Goal: Information Seeking & Learning: Learn about a topic

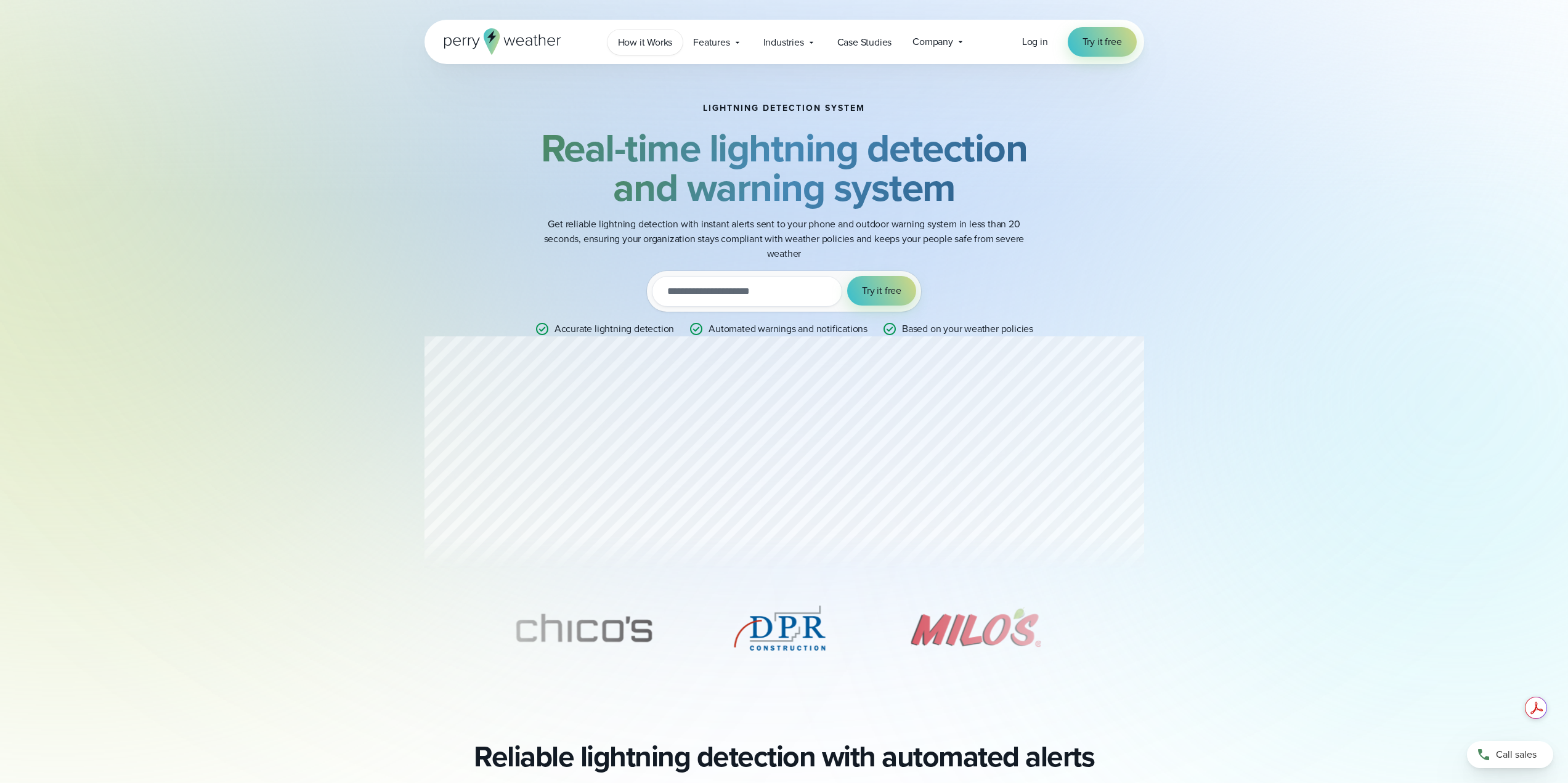
click at [669, 41] on span "How it Works" at bounding box center [645, 42] width 55 height 15
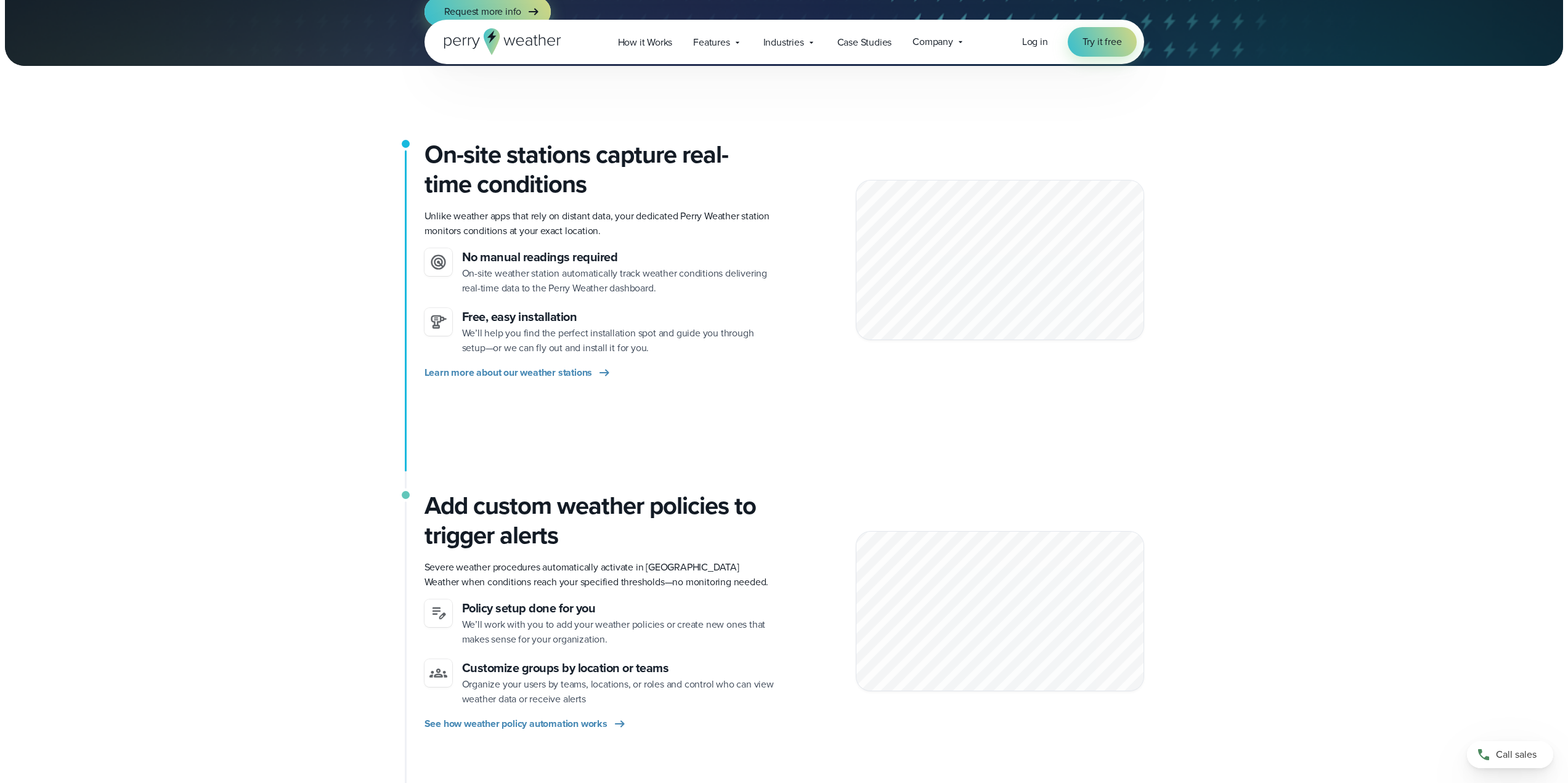
scroll to position [246, 0]
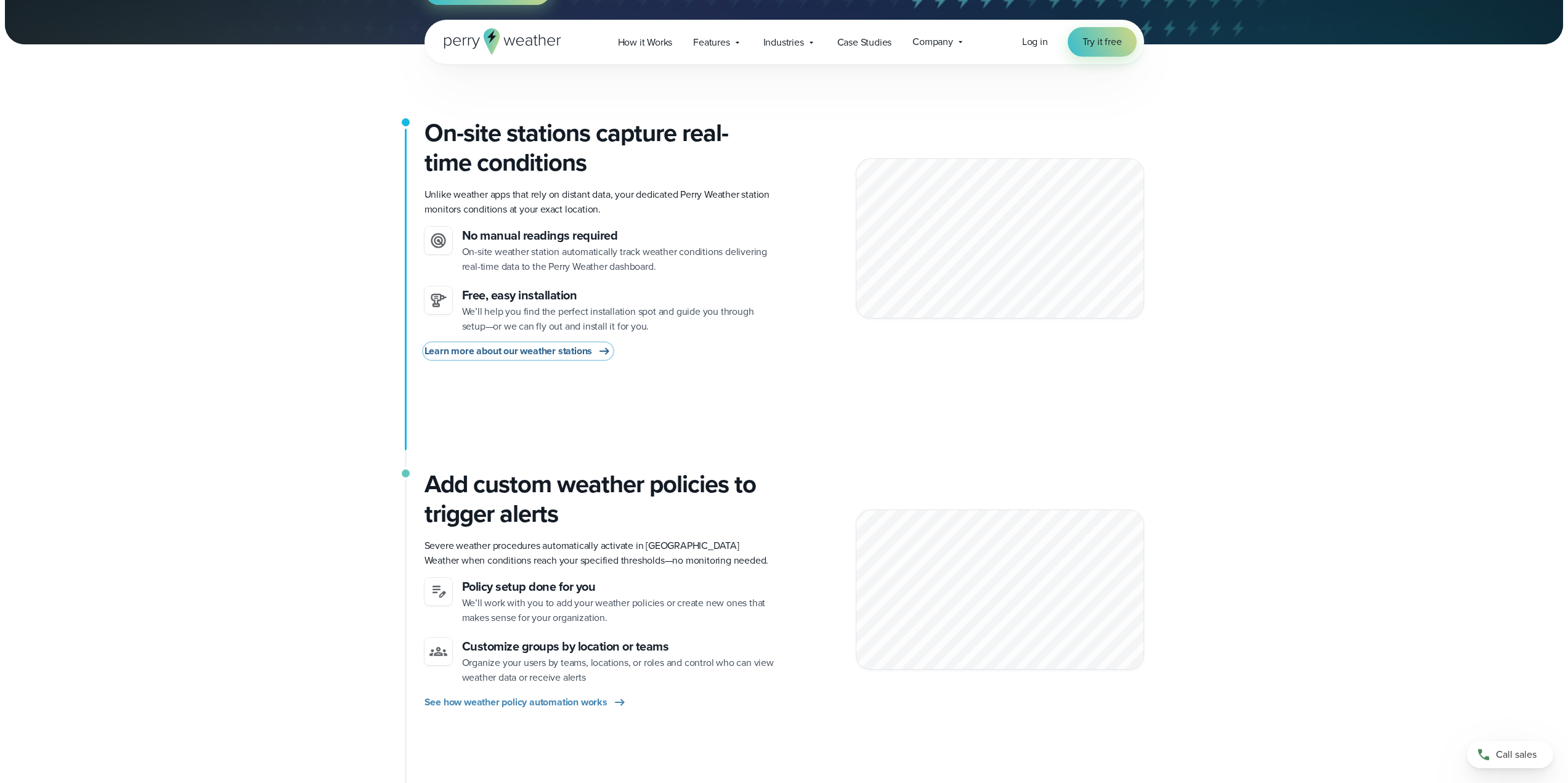
click at [603, 349] on icon at bounding box center [604, 352] width 15 height 15
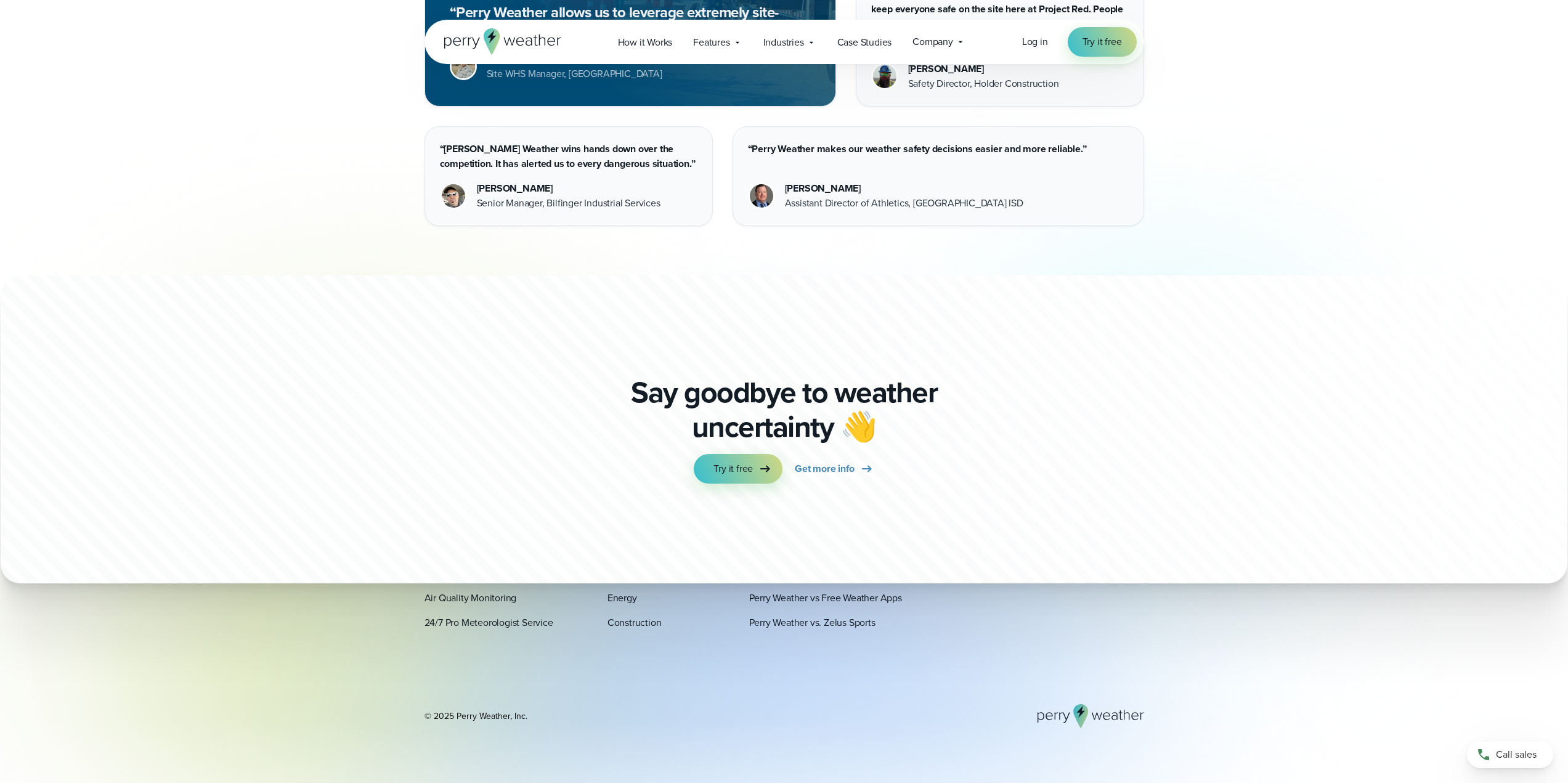
scroll to position [3568, 0]
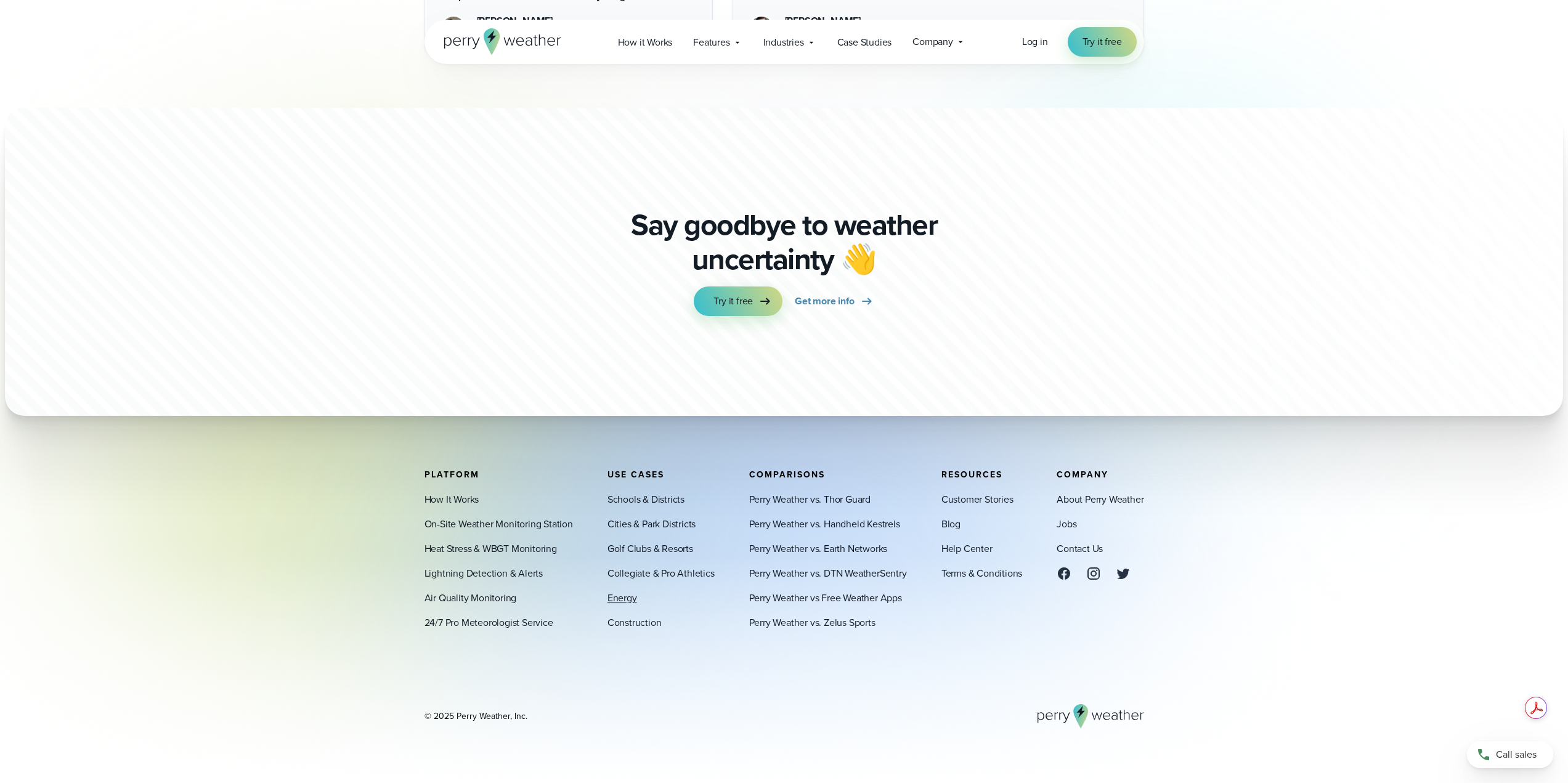
click at [626, 604] on link "Energy" at bounding box center [622, 598] width 29 height 15
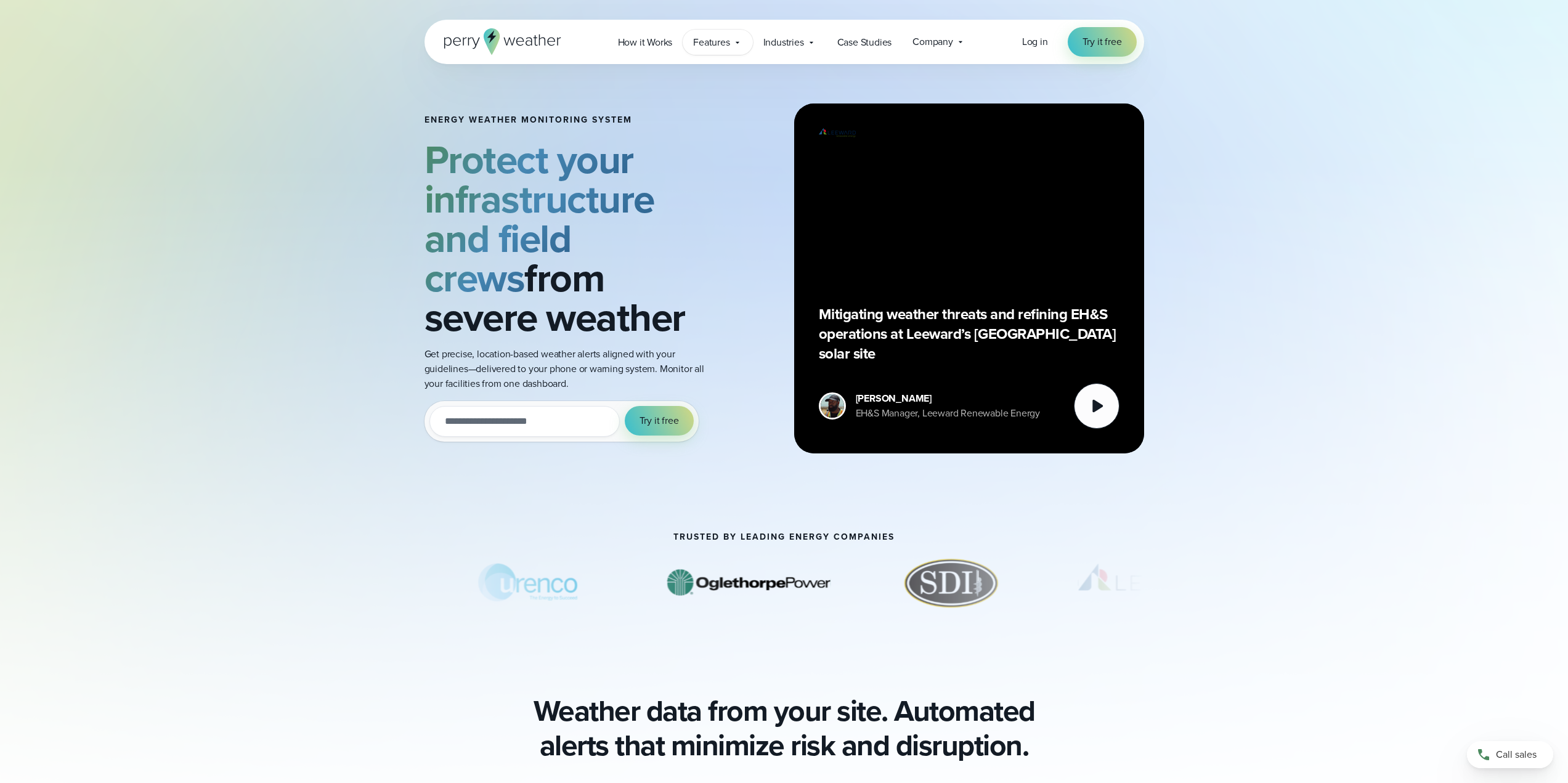
click at [729, 39] on span "Features" at bounding box center [711, 42] width 37 height 15
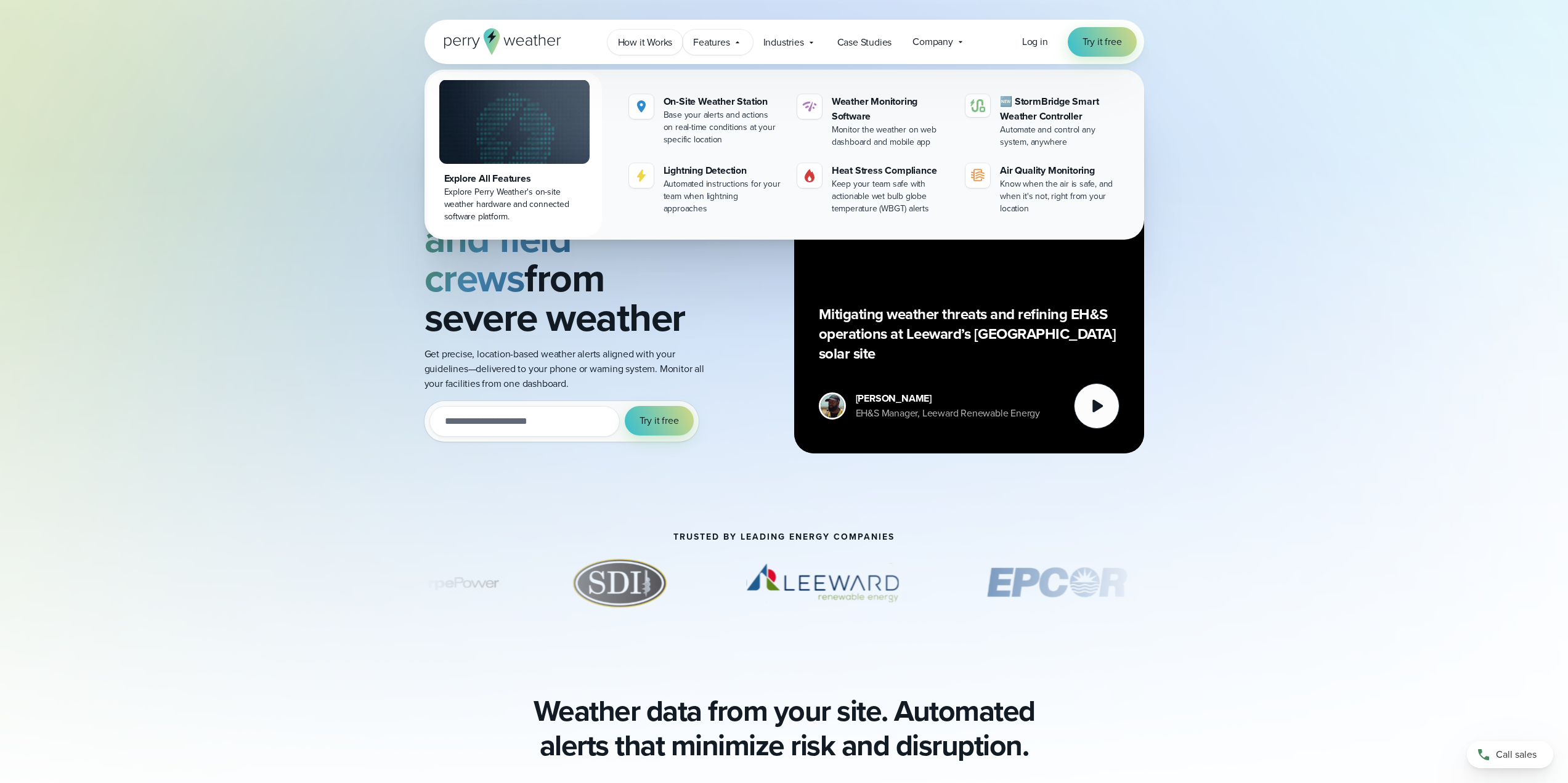
click at [673, 42] on link "How it Works" at bounding box center [645, 42] width 76 height 25
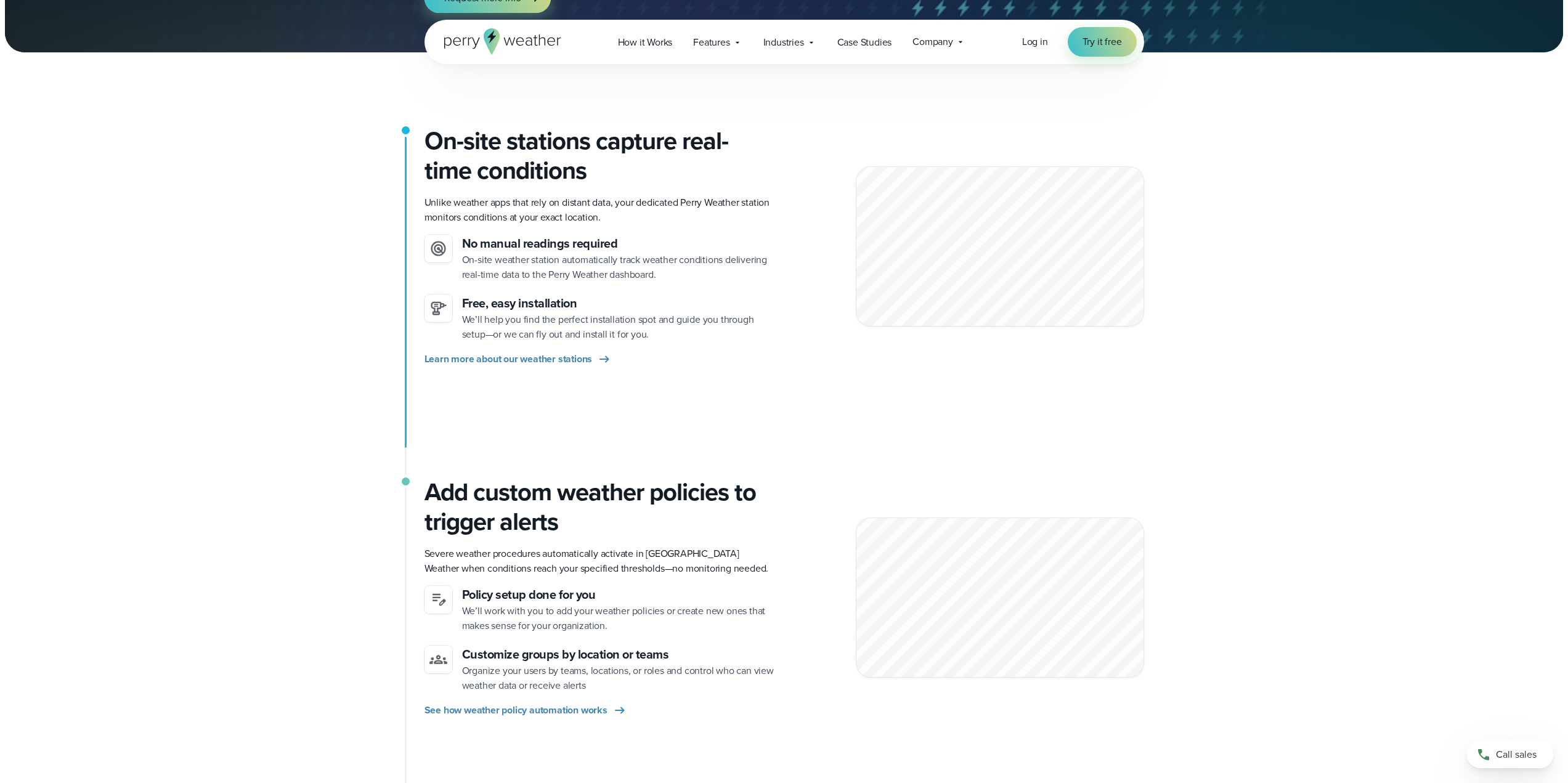
scroll to position [246, 0]
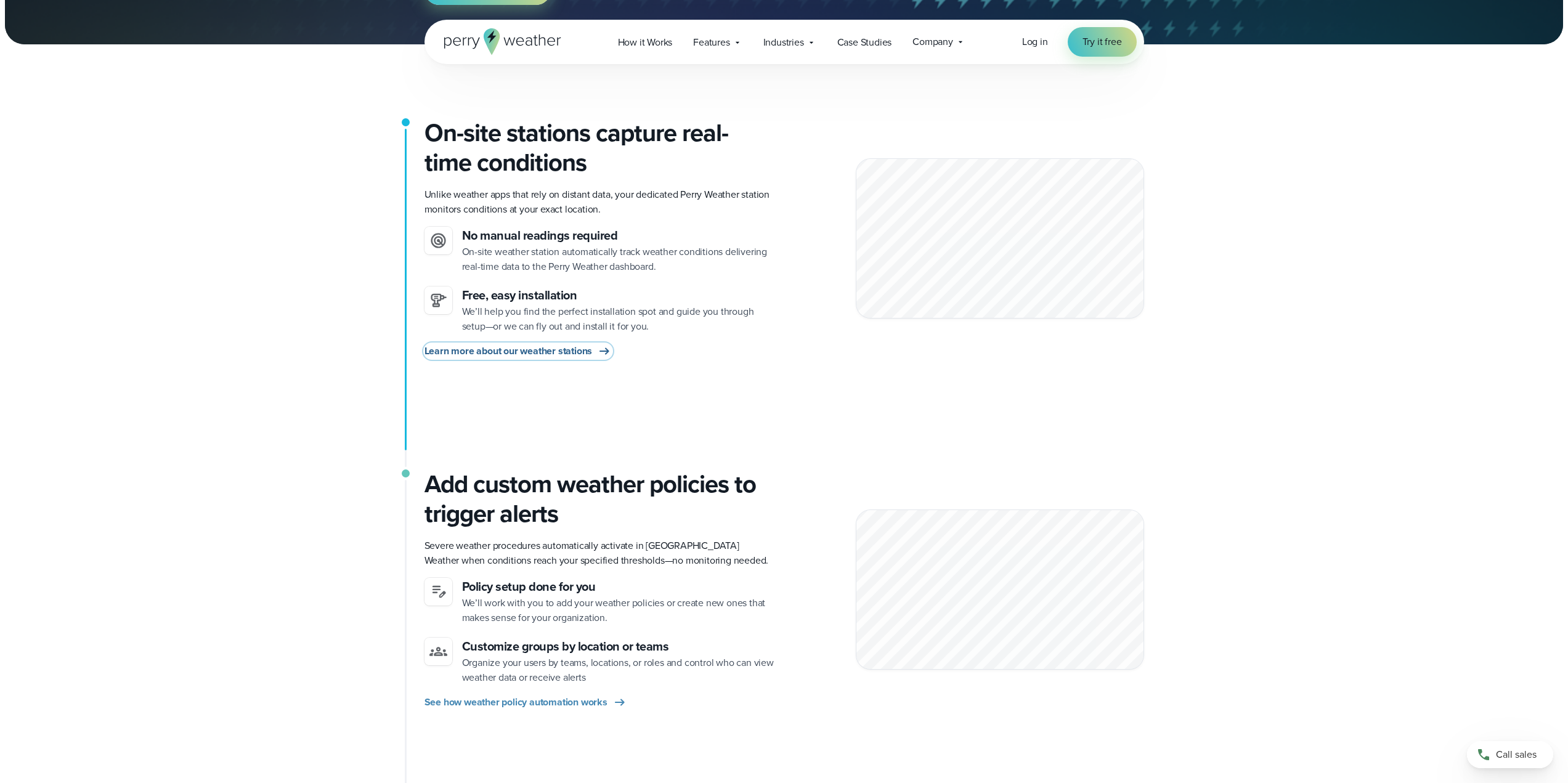
click at [609, 348] on icon at bounding box center [604, 352] width 15 height 15
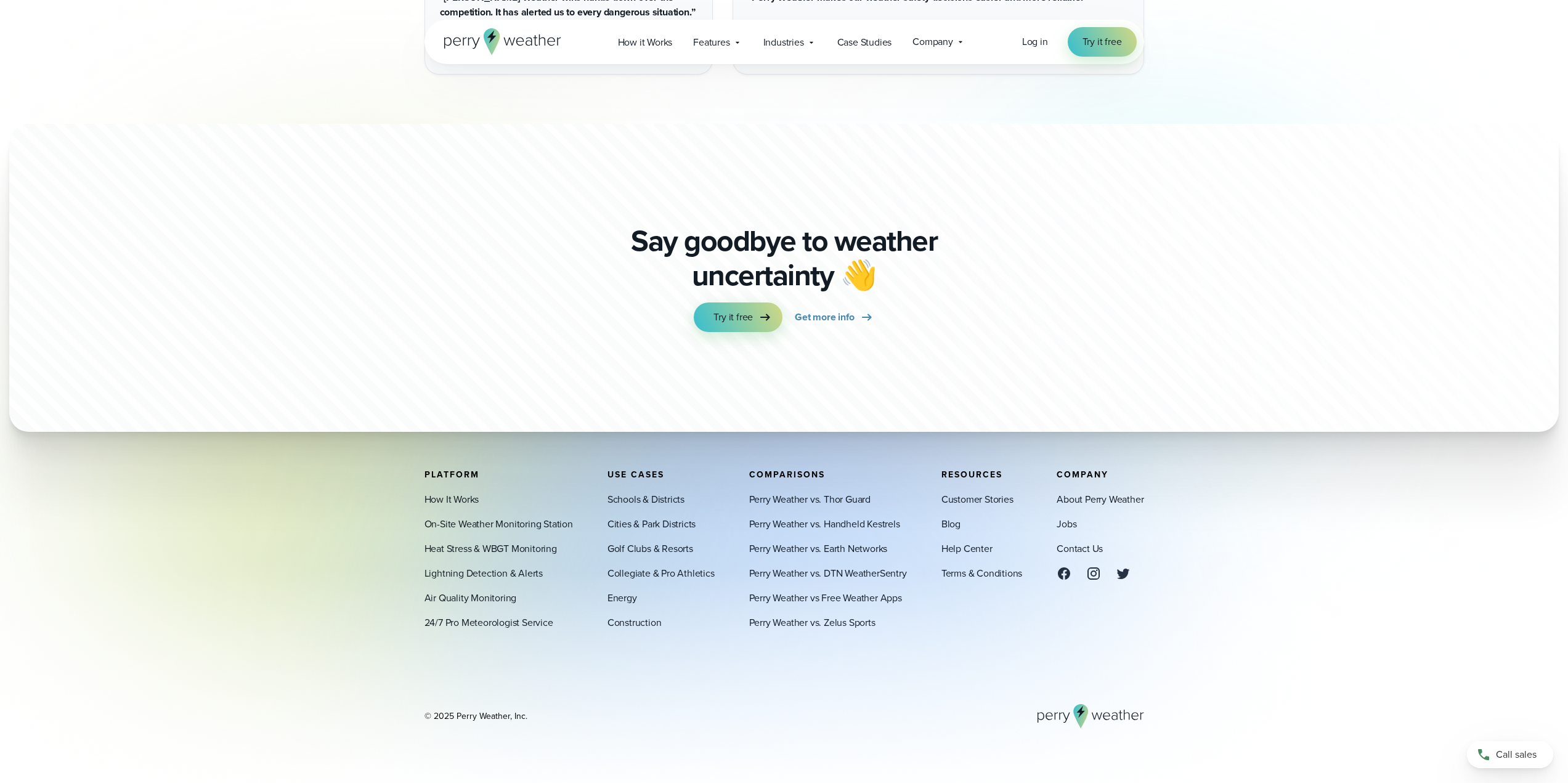
scroll to position [3568, 0]
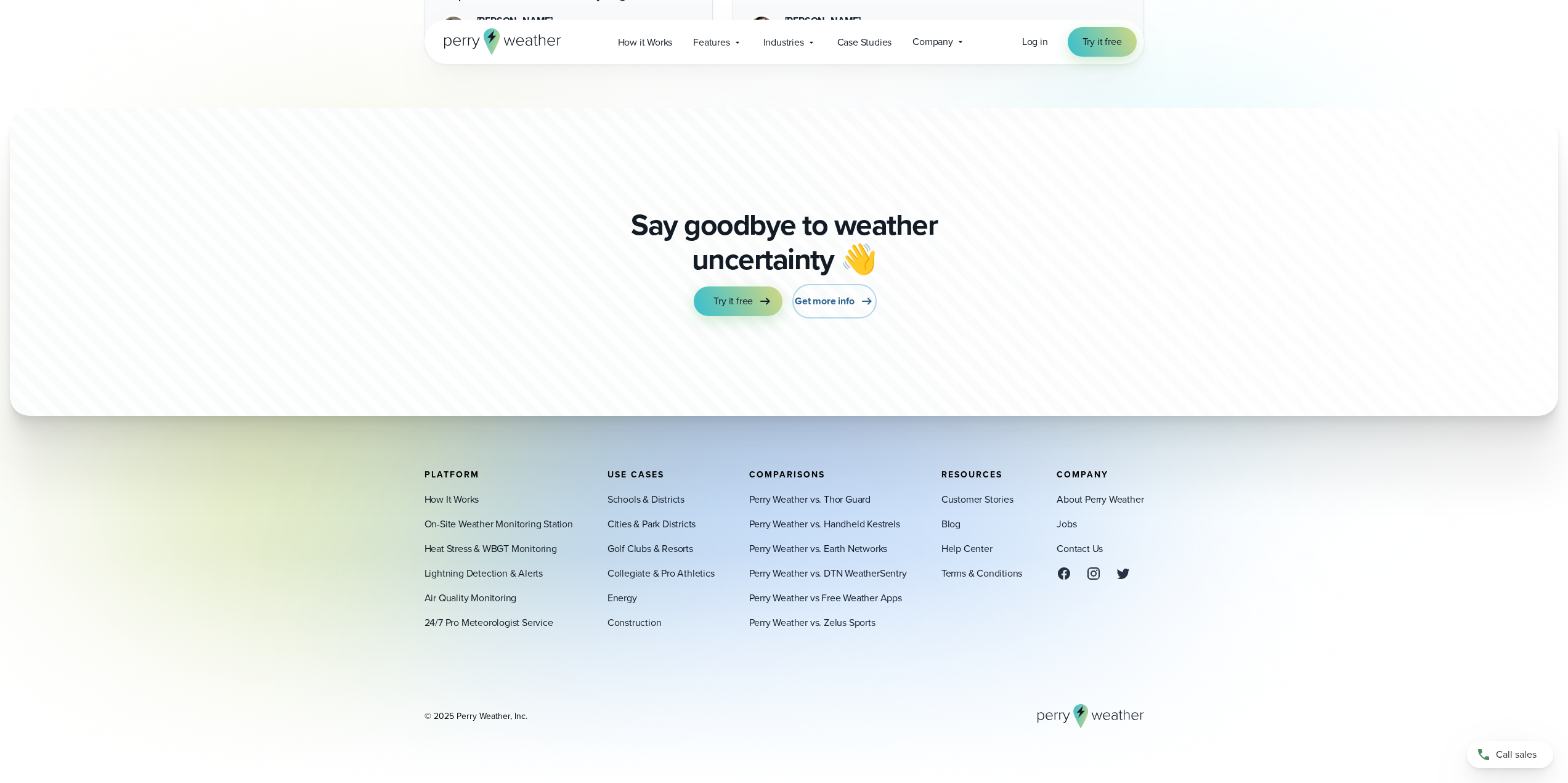
click at [829, 301] on span "Get more info" at bounding box center [824, 301] width 60 height 15
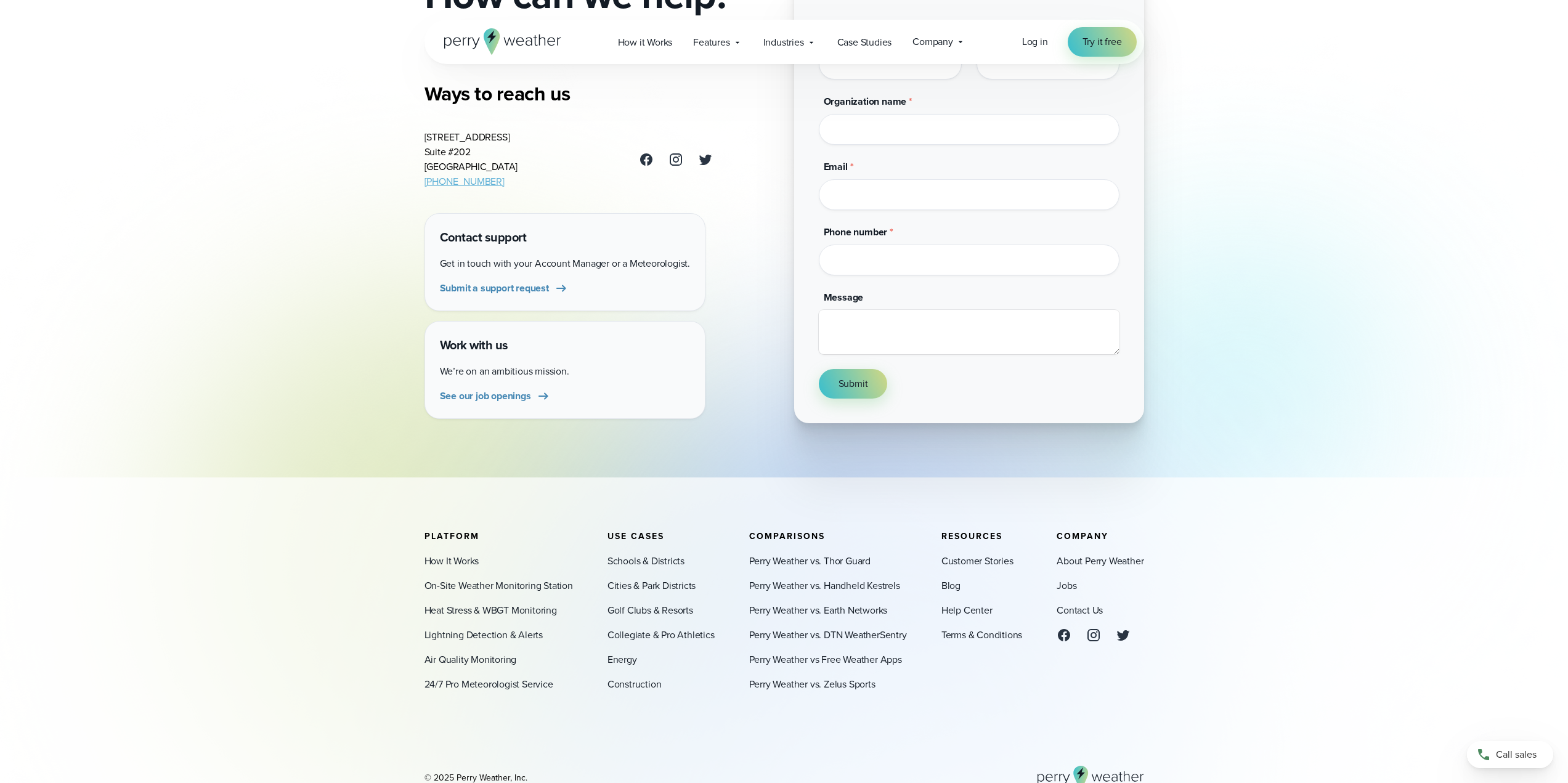
scroll to position [230, 0]
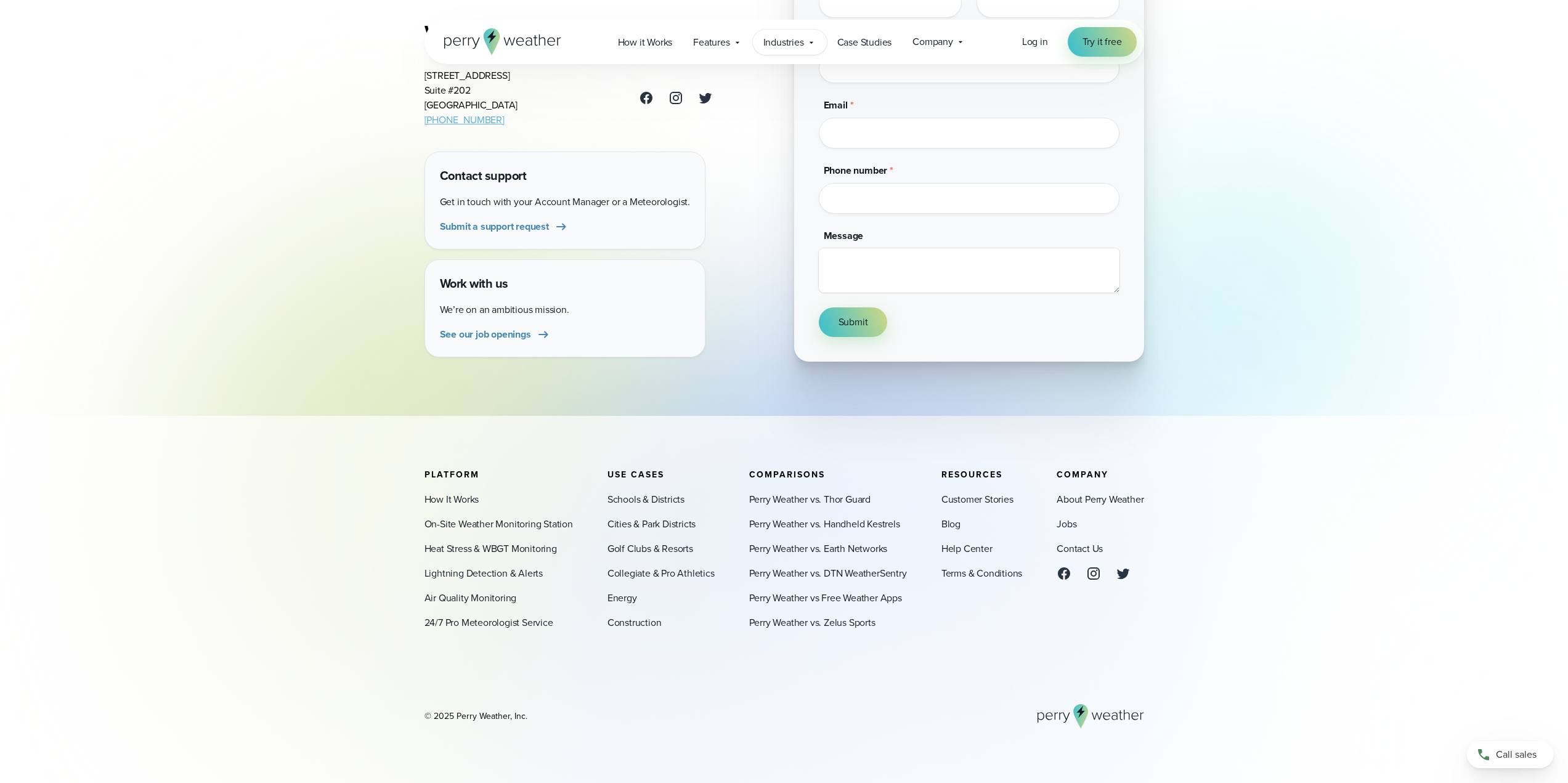
click at [783, 42] on span "Industries" at bounding box center [784, 42] width 41 height 15
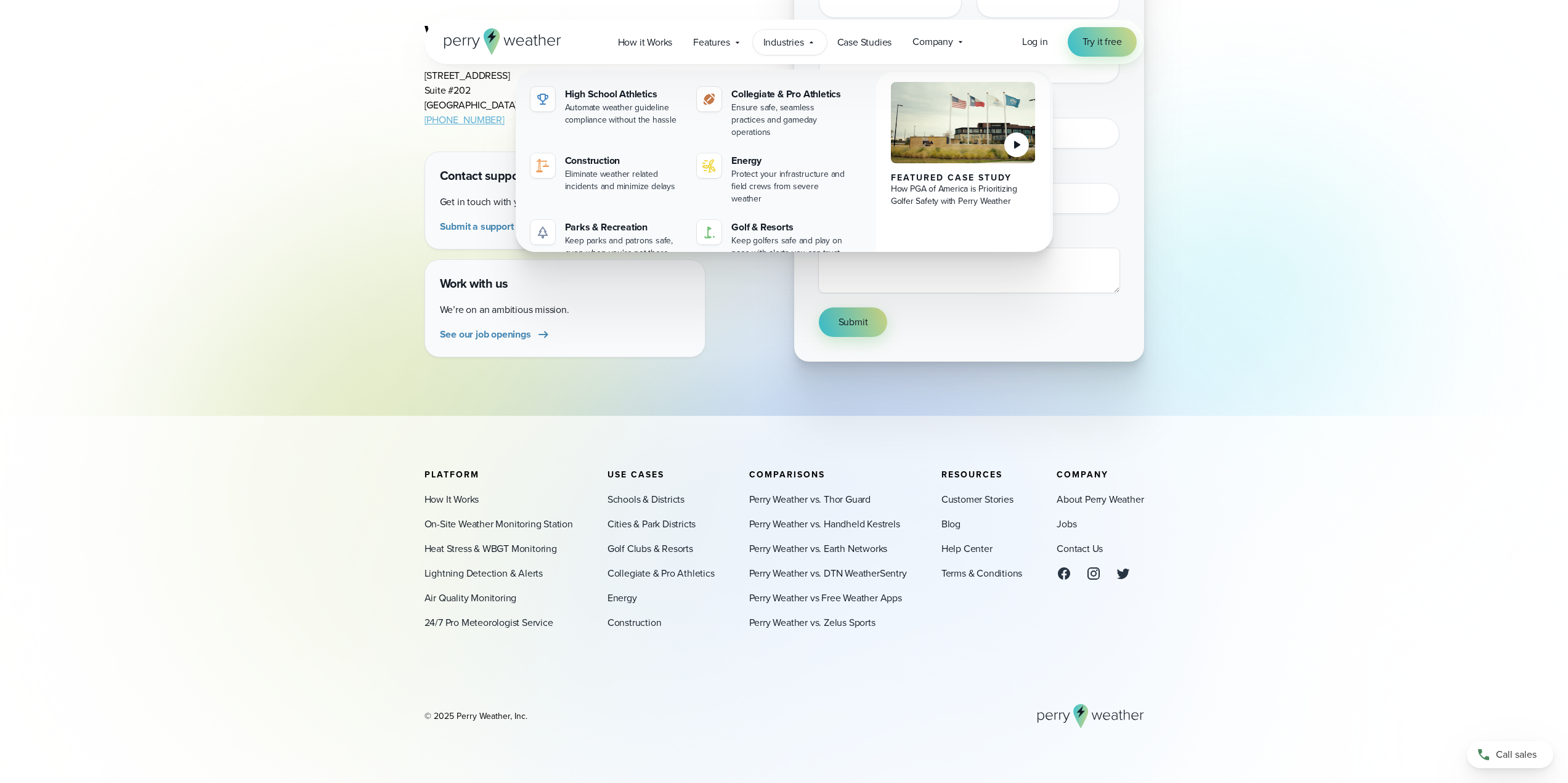
click at [617, 56] on div "Open Menu Log in Try it free How it Works" at bounding box center [784, 42] width 719 height 44
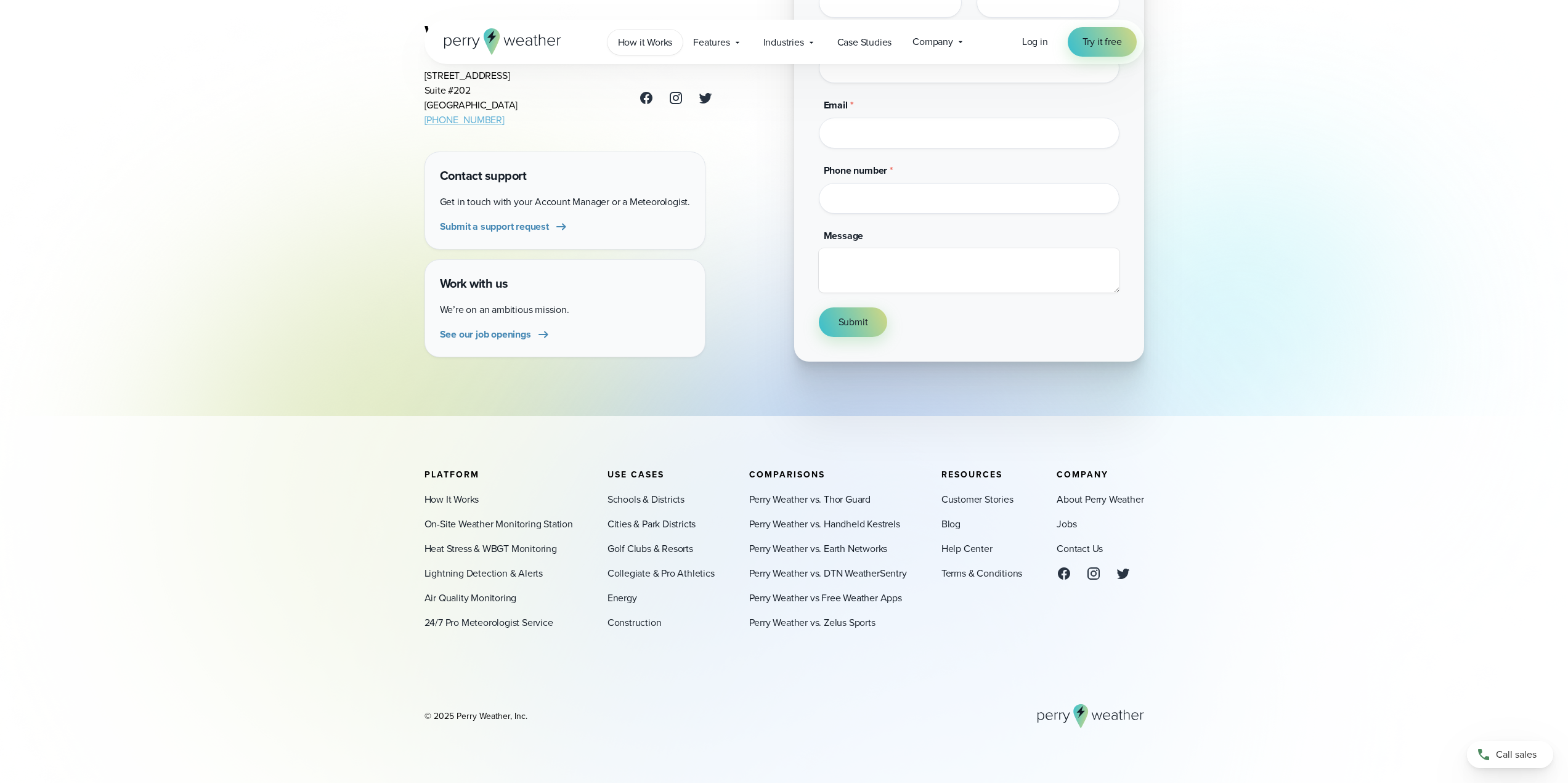
click at [630, 43] on span "How it Works" at bounding box center [645, 42] width 55 height 15
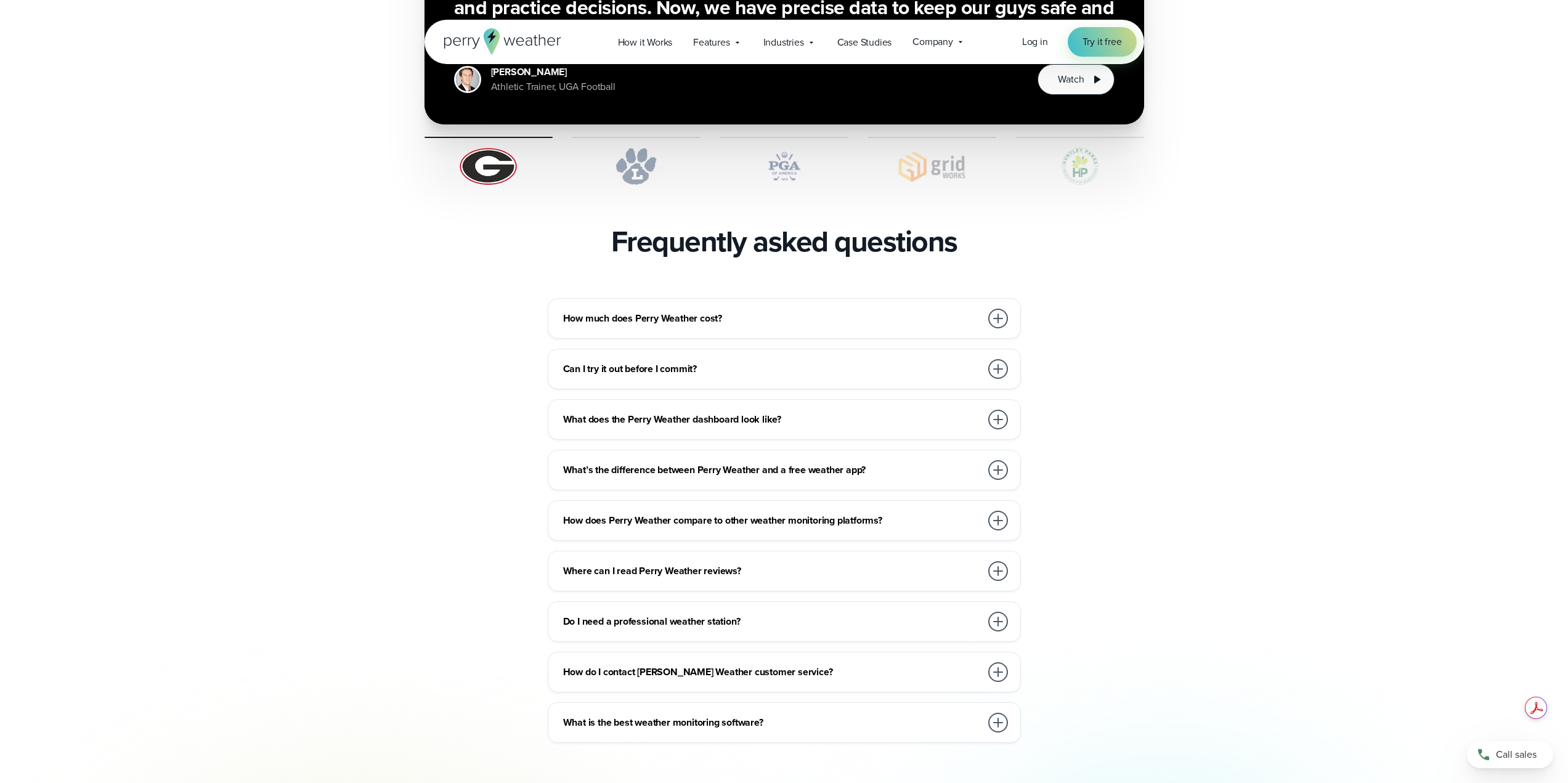
scroll to position [2535, 0]
click at [955, 311] on h3 "How much does Perry Weather cost?" at bounding box center [771, 318] width 417 height 15
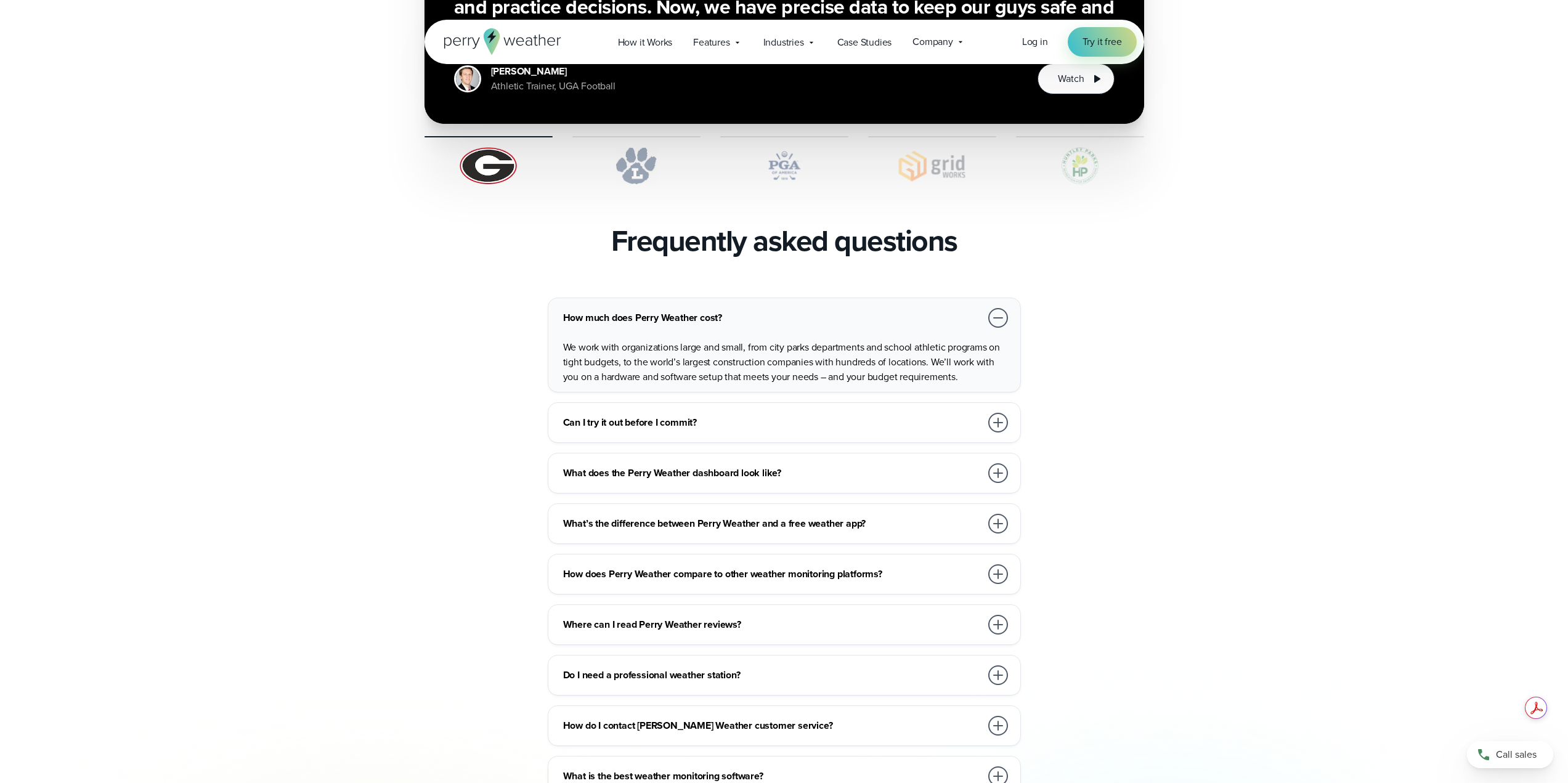
click at [994, 413] on div at bounding box center [998, 422] width 20 height 20
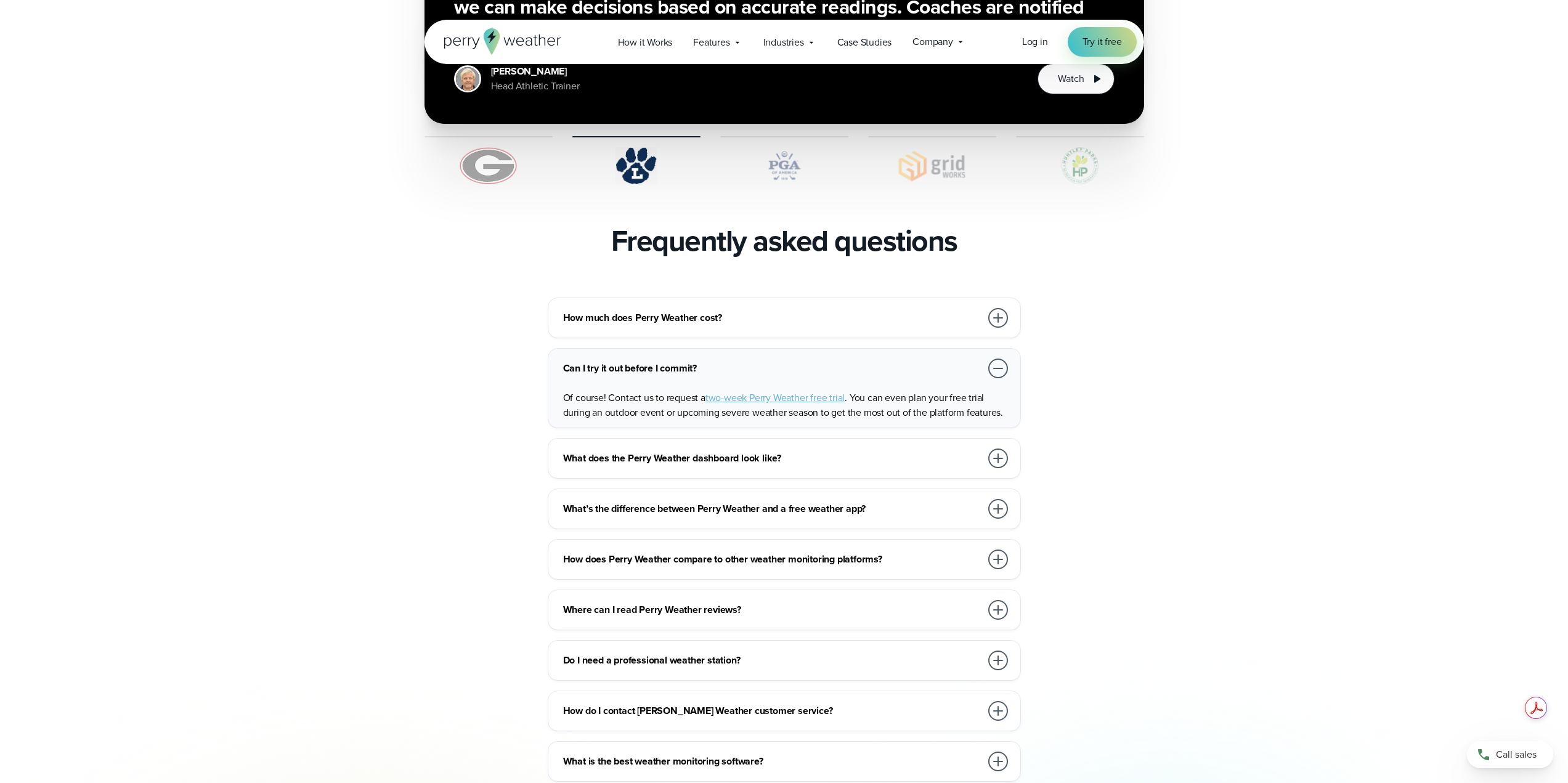
click at [995, 308] on div at bounding box center [998, 318] width 20 height 20
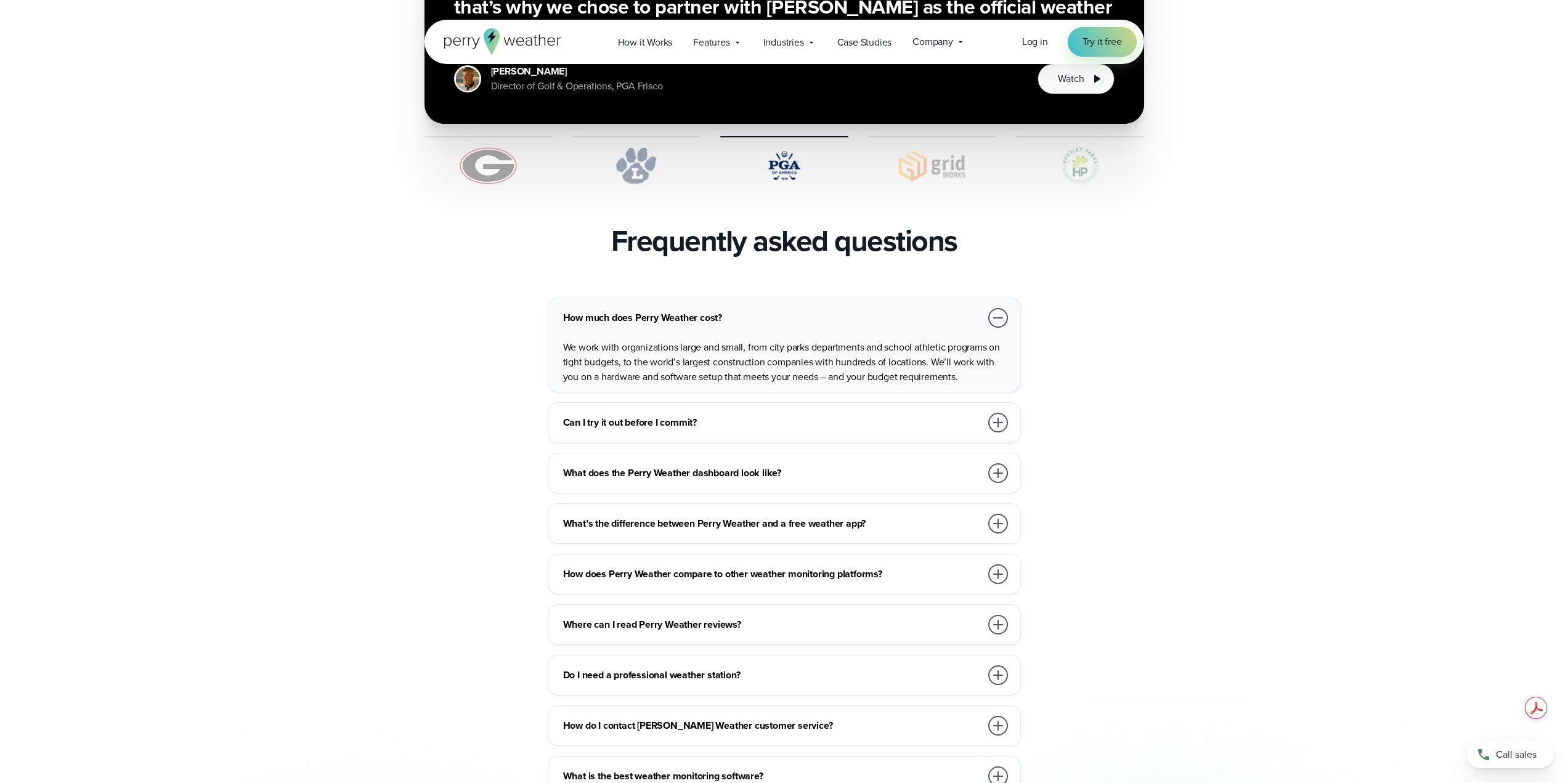
click at [1001, 463] on div at bounding box center [998, 473] width 20 height 20
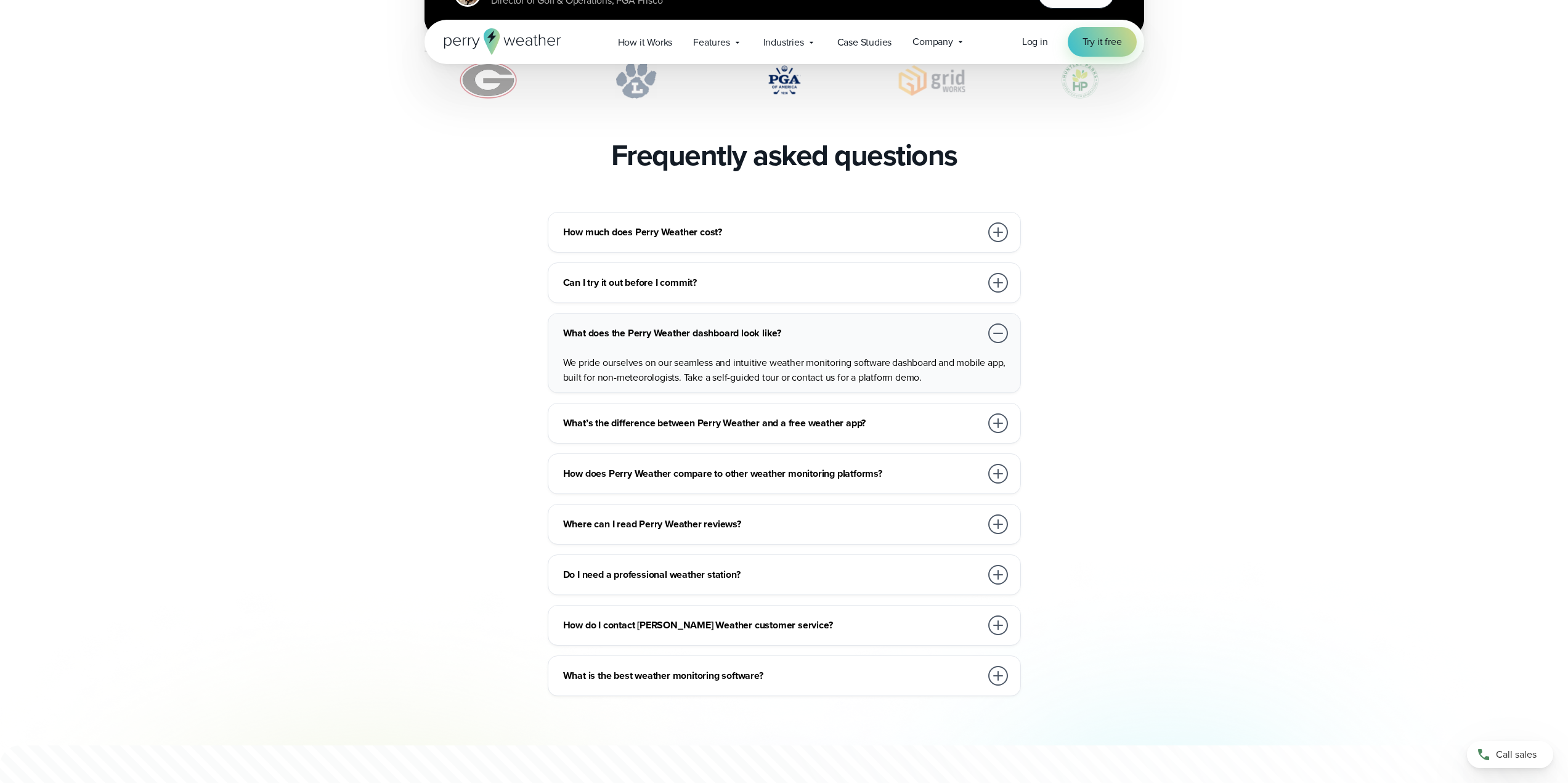
scroll to position [2621, 0]
click at [1001, 413] on div at bounding box center [998, 422] width 20 height 20
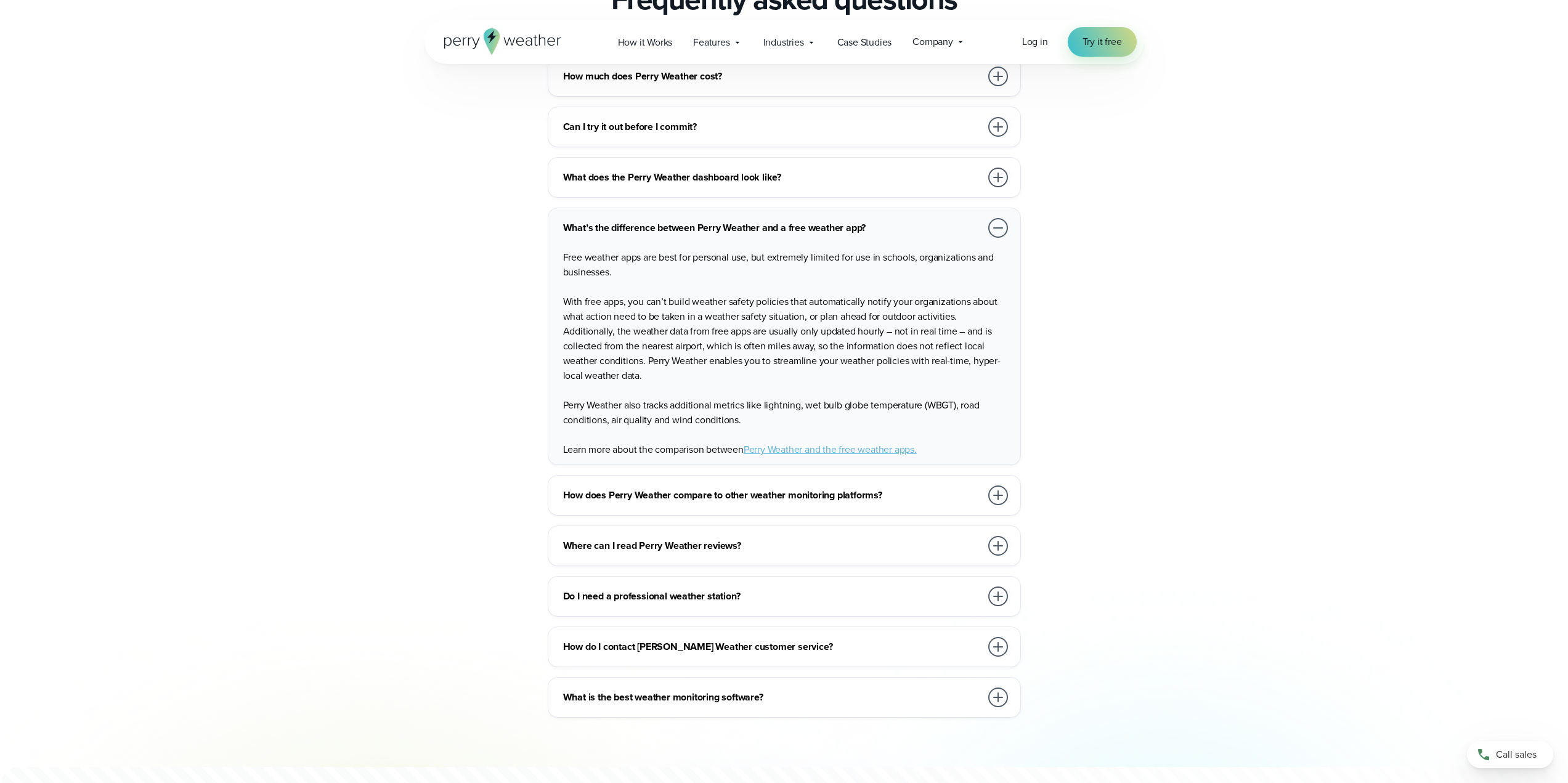
scroll to position [2778, 0]
click at [992, 484] on div at bounding box center [998, 493] width 20 height 20
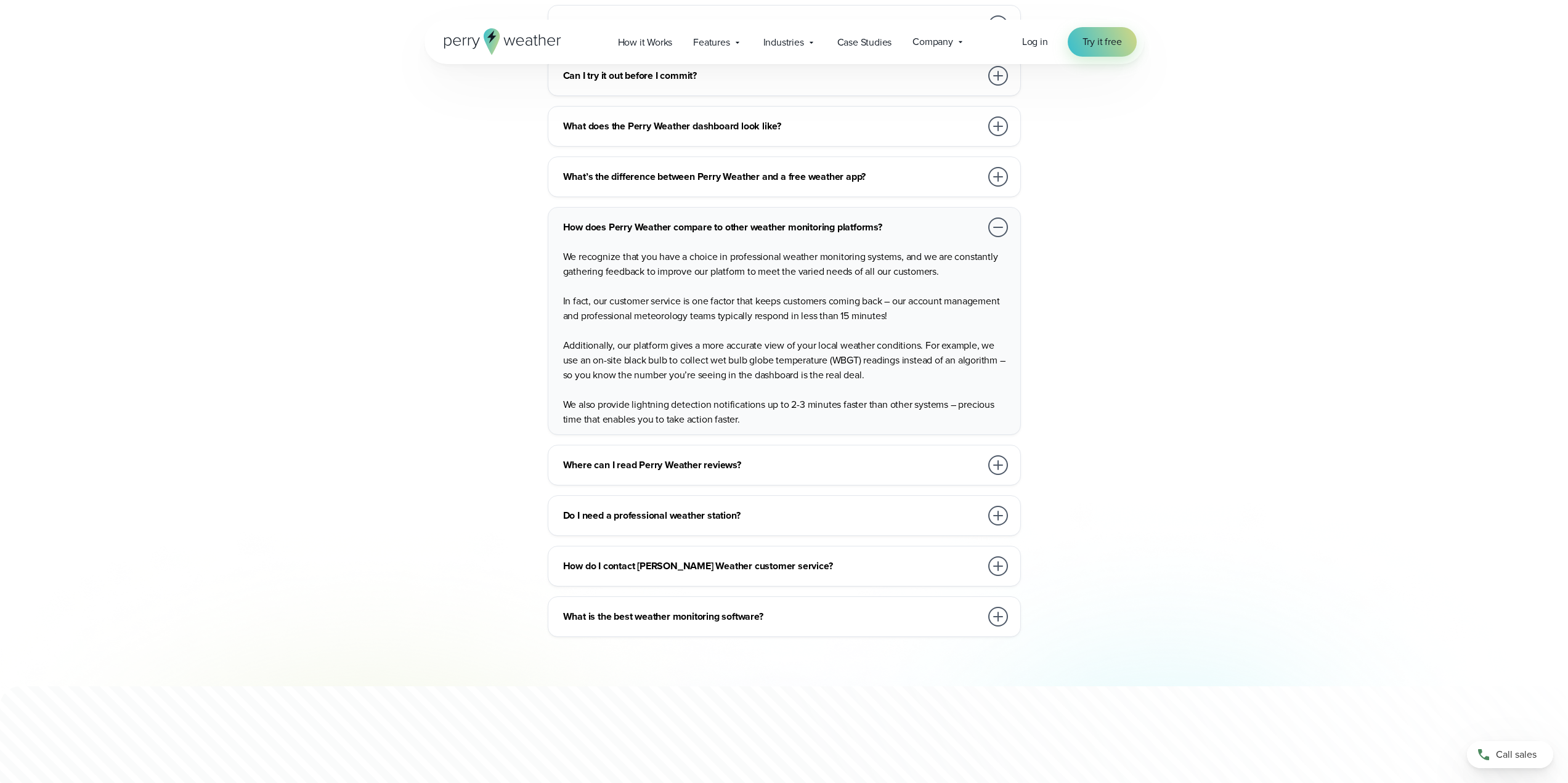
scroll to position [2834, 0]
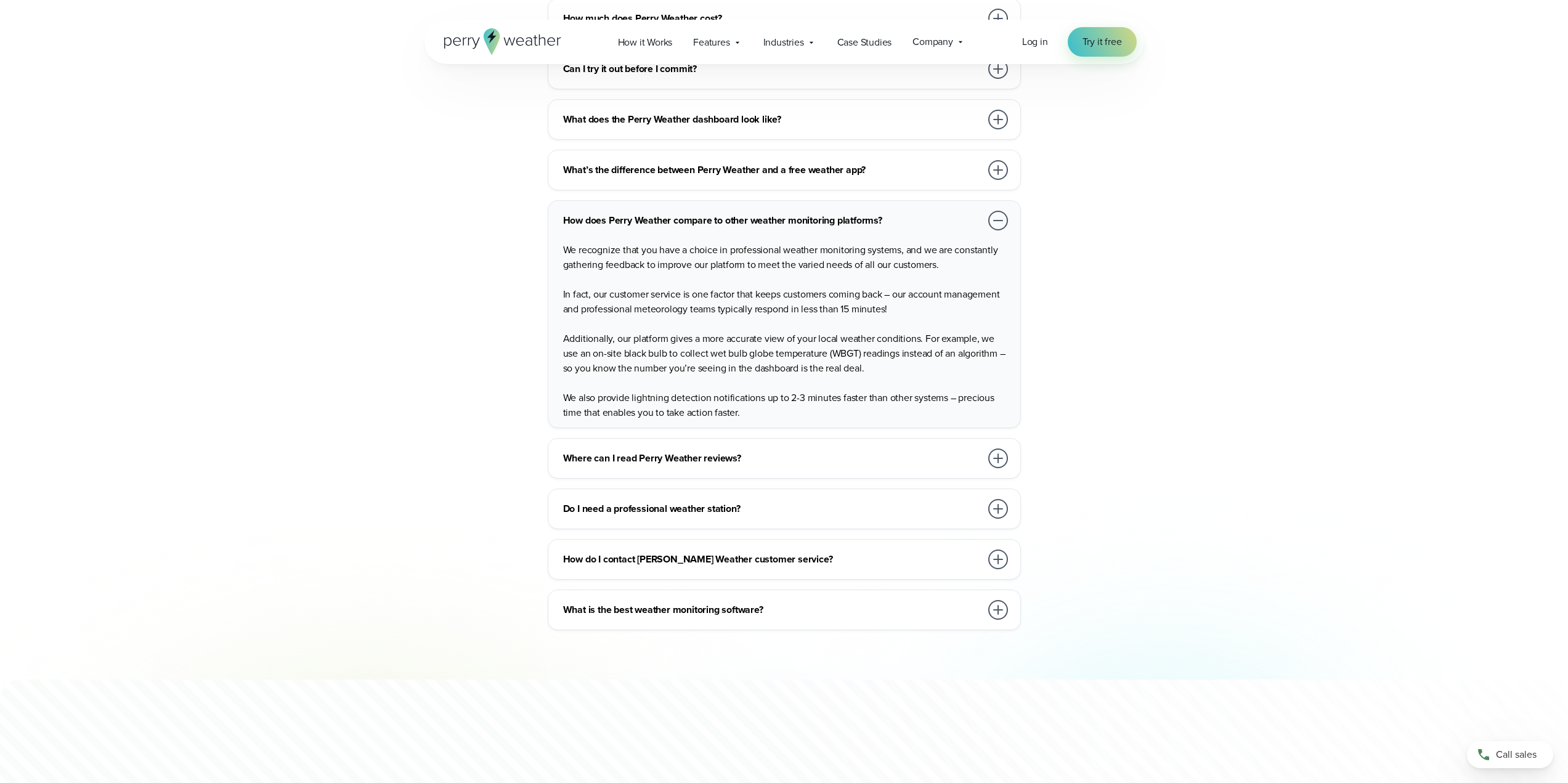
click at [997, 449] on div at bounding box center [998, 458] width 20 height 20
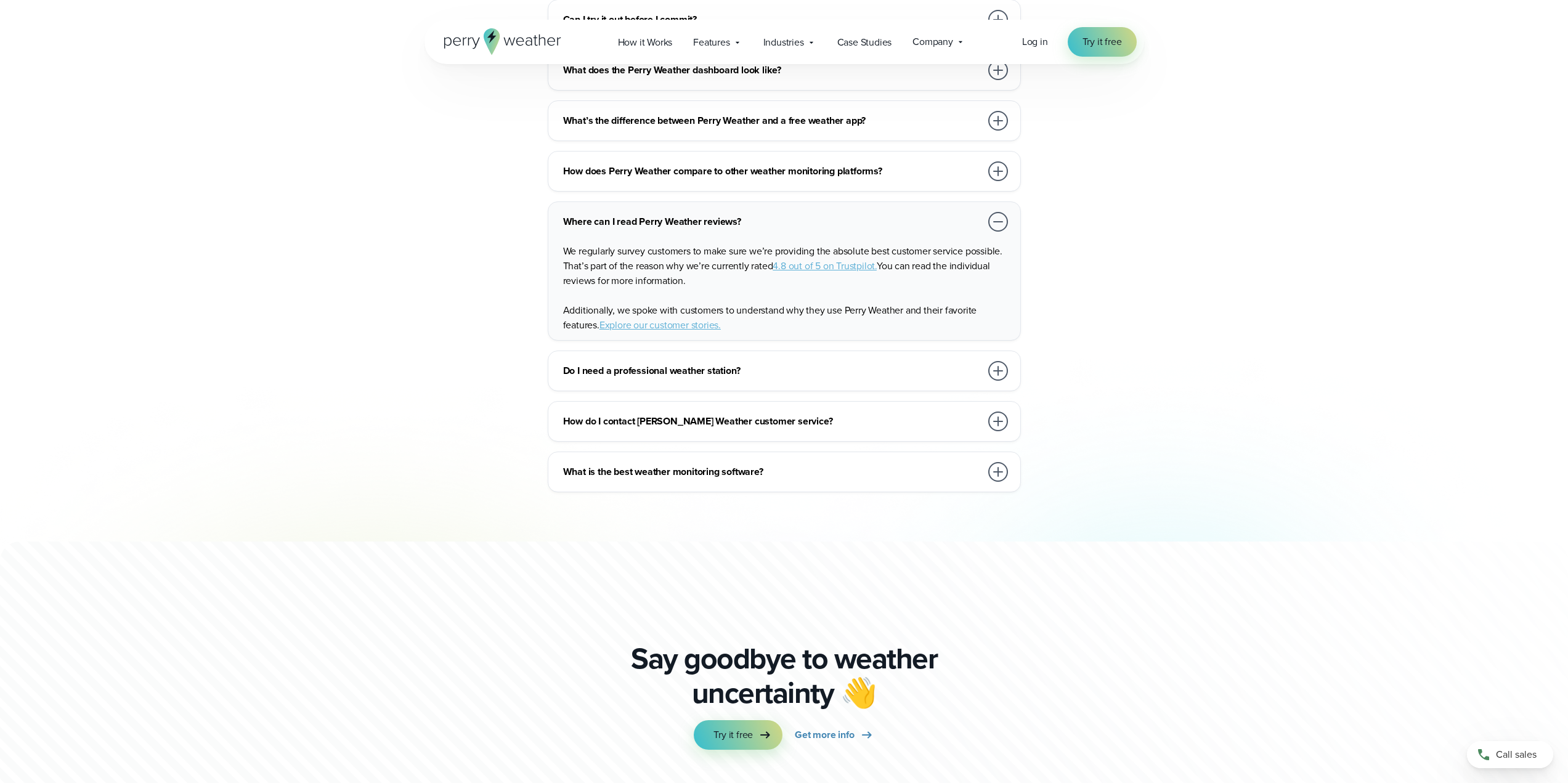
scroll to position [2890, 0]
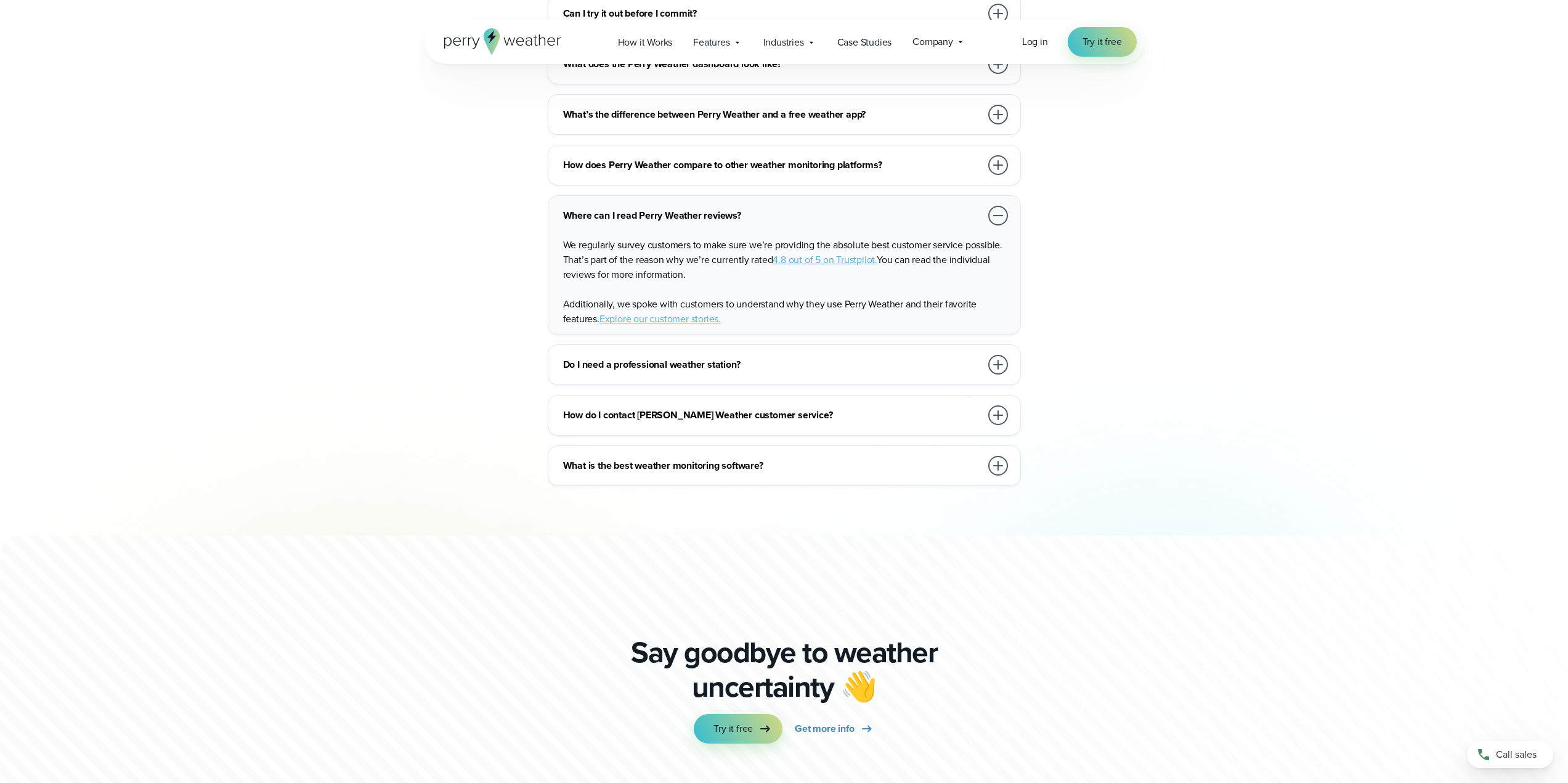
click at [996, 355] on div at bounding box center [998, 365] width 20 height 20
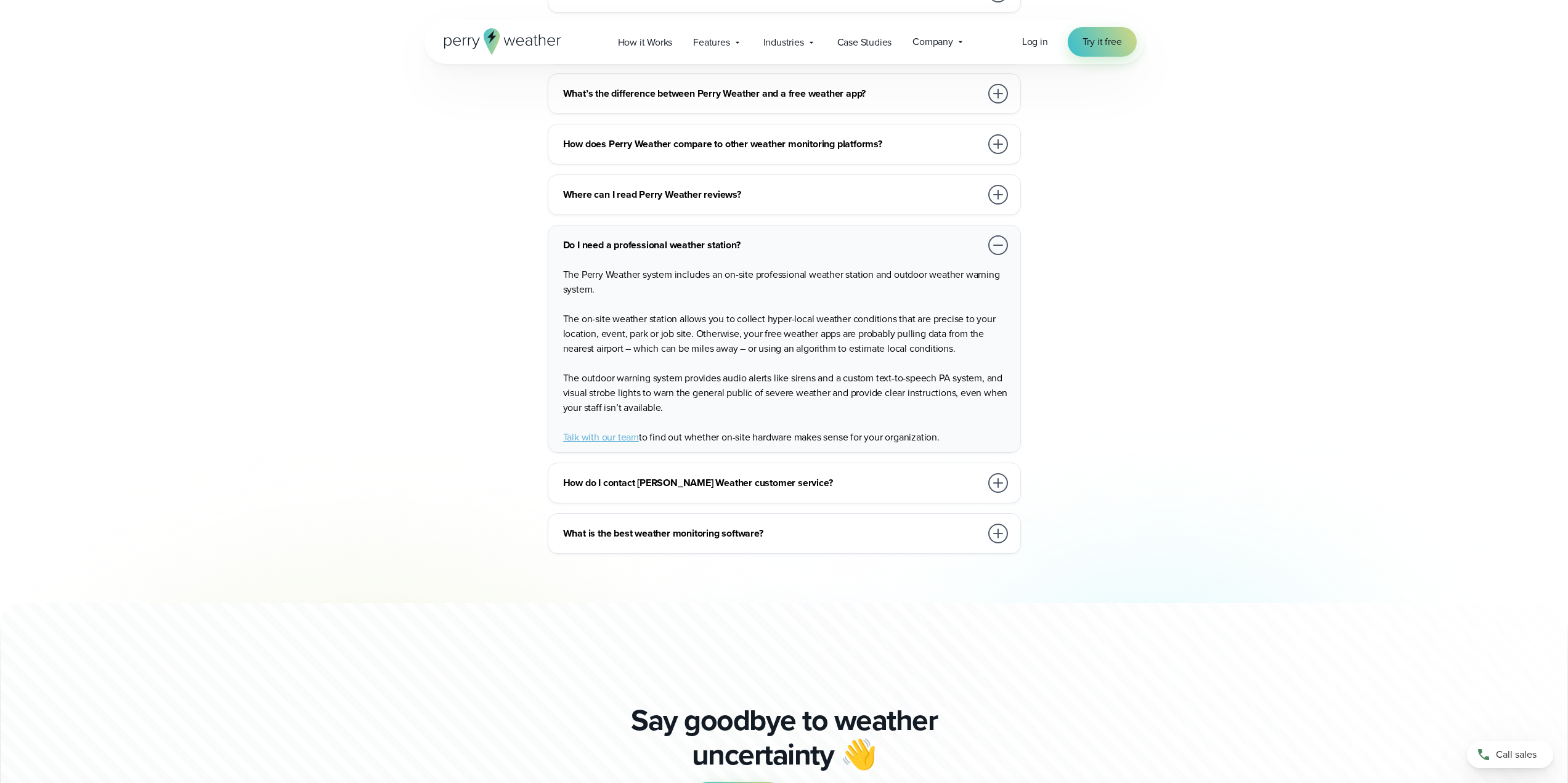
scroll to position [2912, 0]
click at [996, 472] on div at bounding box center [998, 482] width 20 height 20
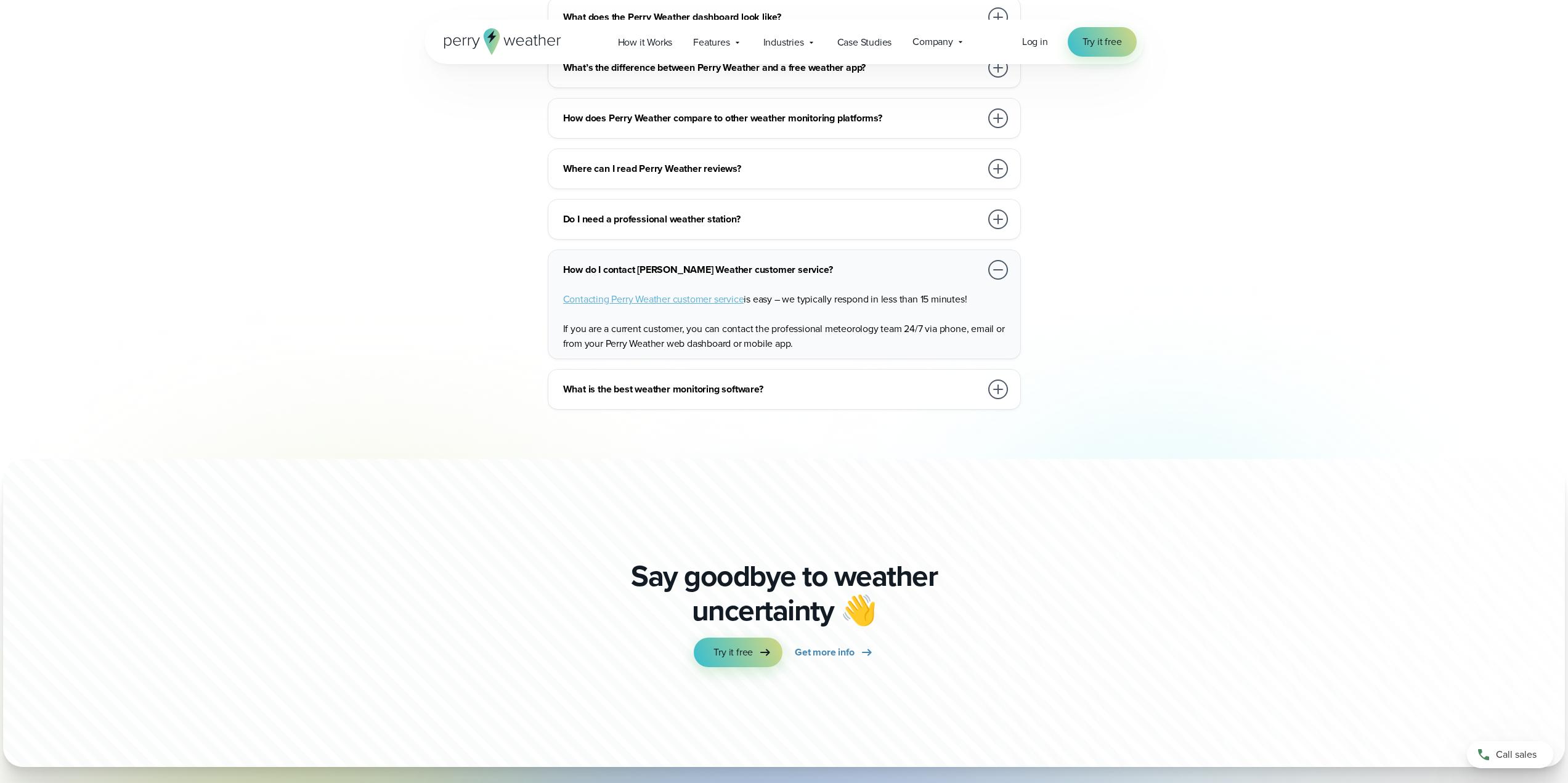
scroll to position [2937, 0]
click at [999, 379] on div at bounding box center [998, 389] width 20 height 20
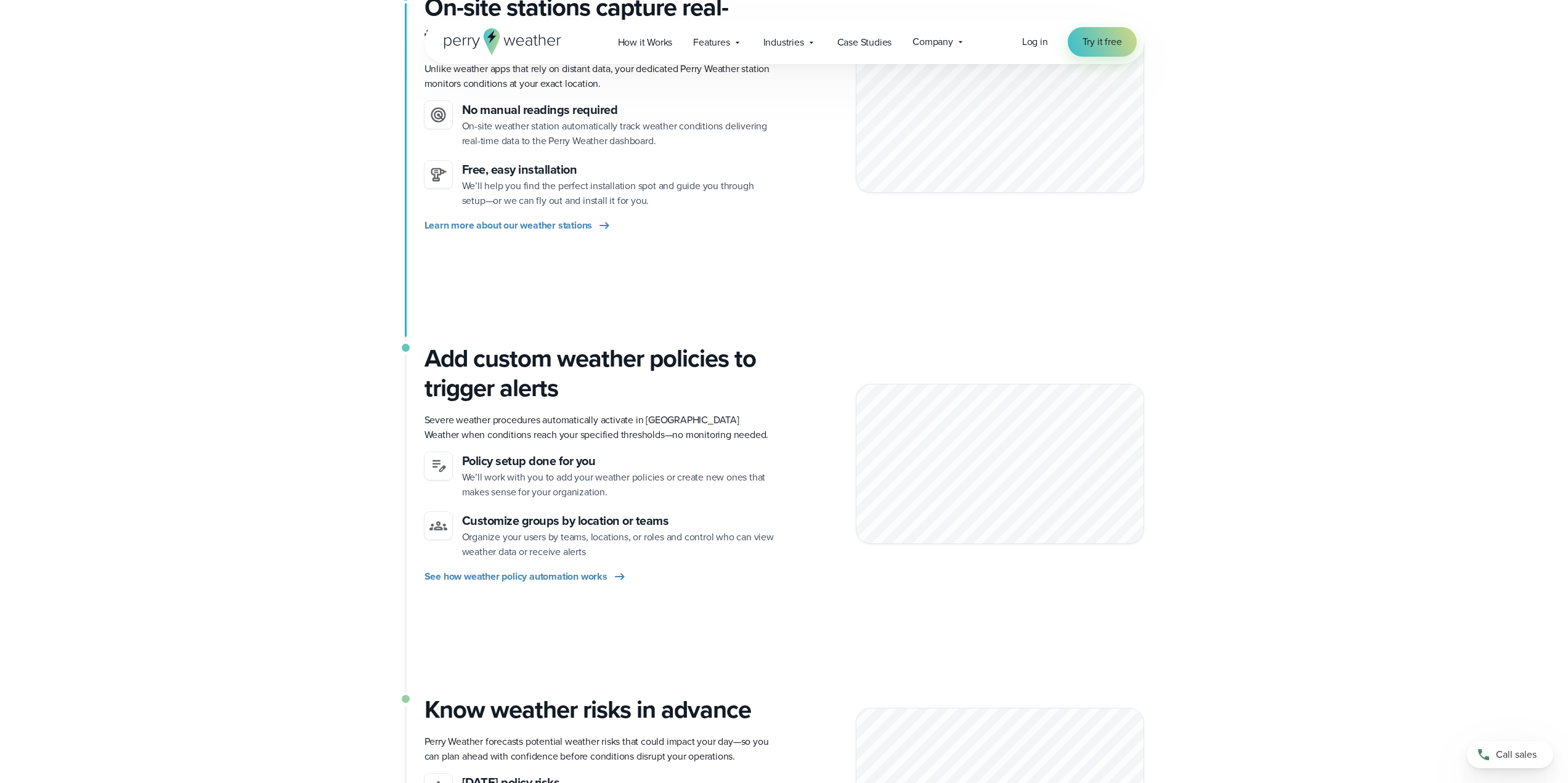
scroll to position [285, 0]
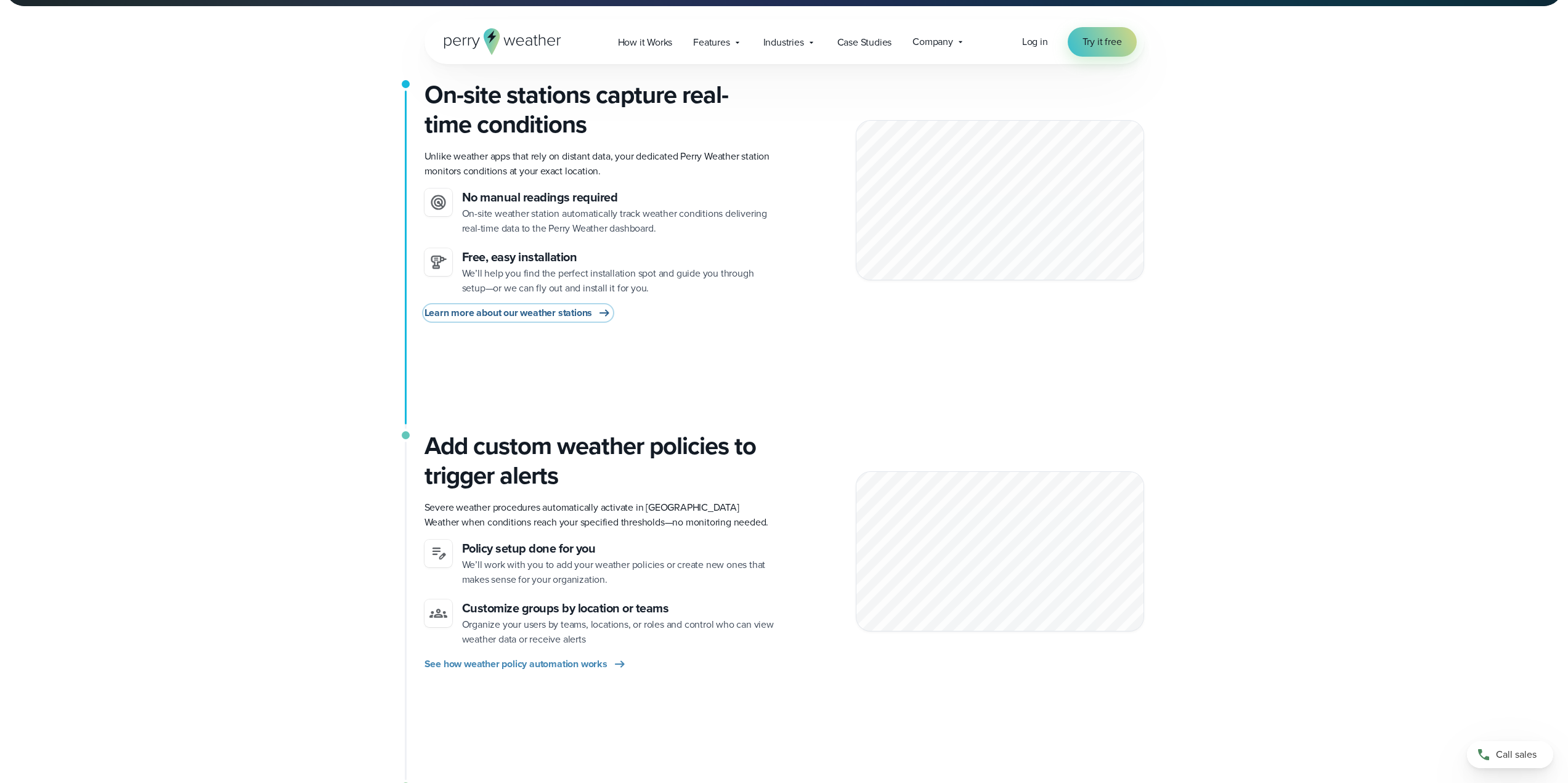
click at [585, 311] on span "Learn more about our weather stations" at bounding box center [508, 313] width 168 height 15
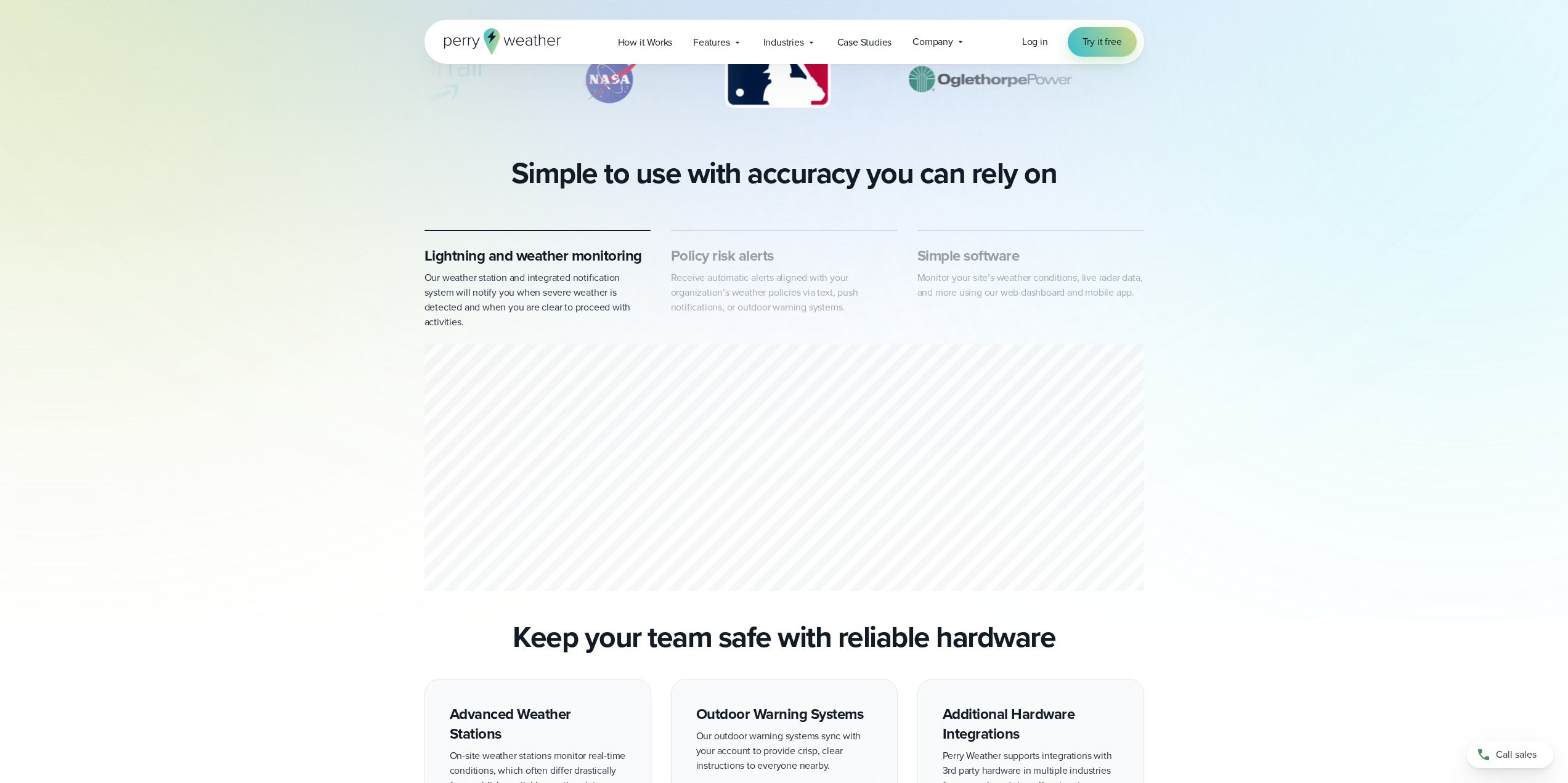
scroll to position [493, 0]
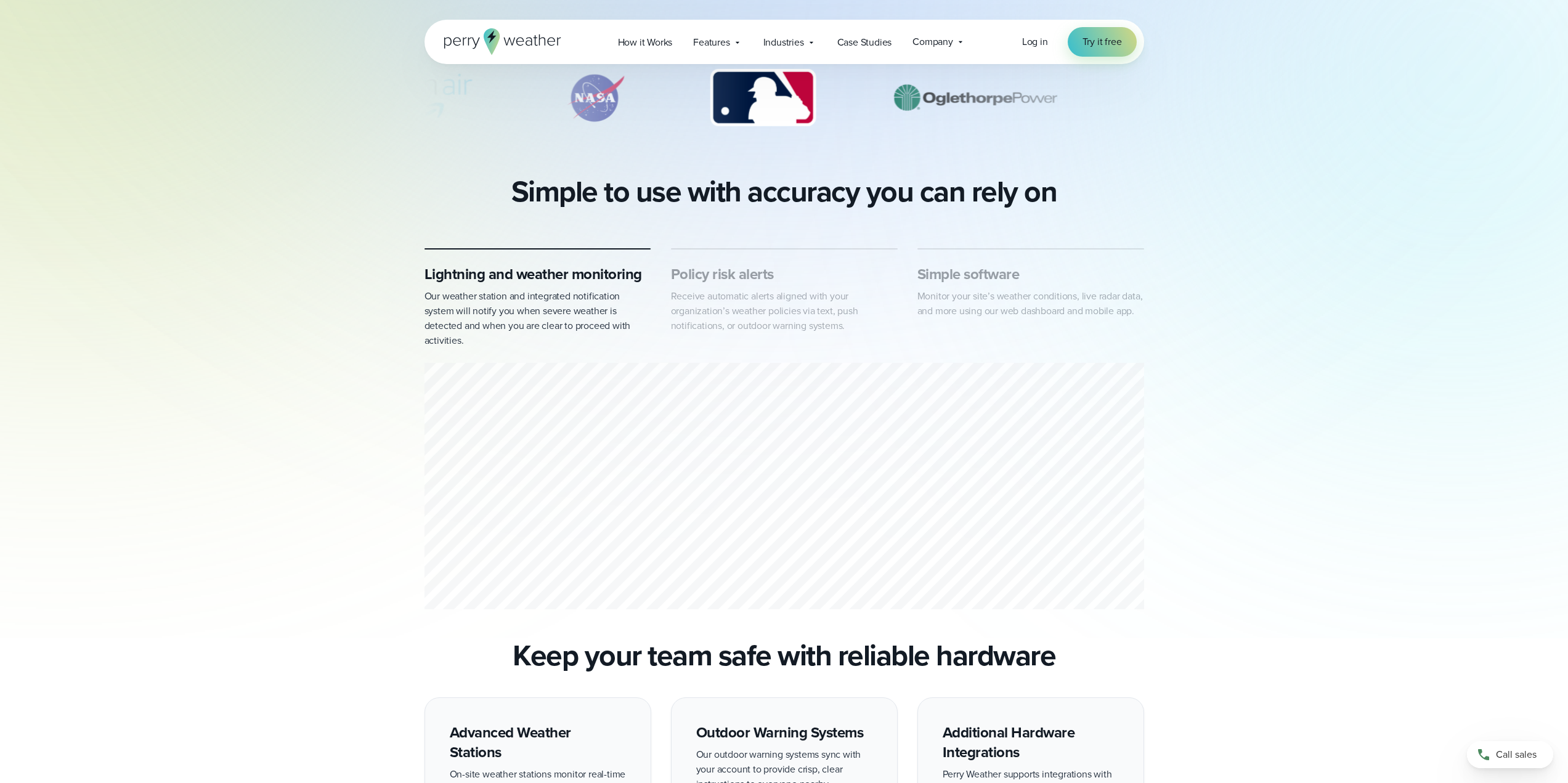
click at [734, 288] on div "Policy risk alerts Receive automatic alerts aligned with your organization’s we…" at bounding box center [784, 299] width 227 height 69
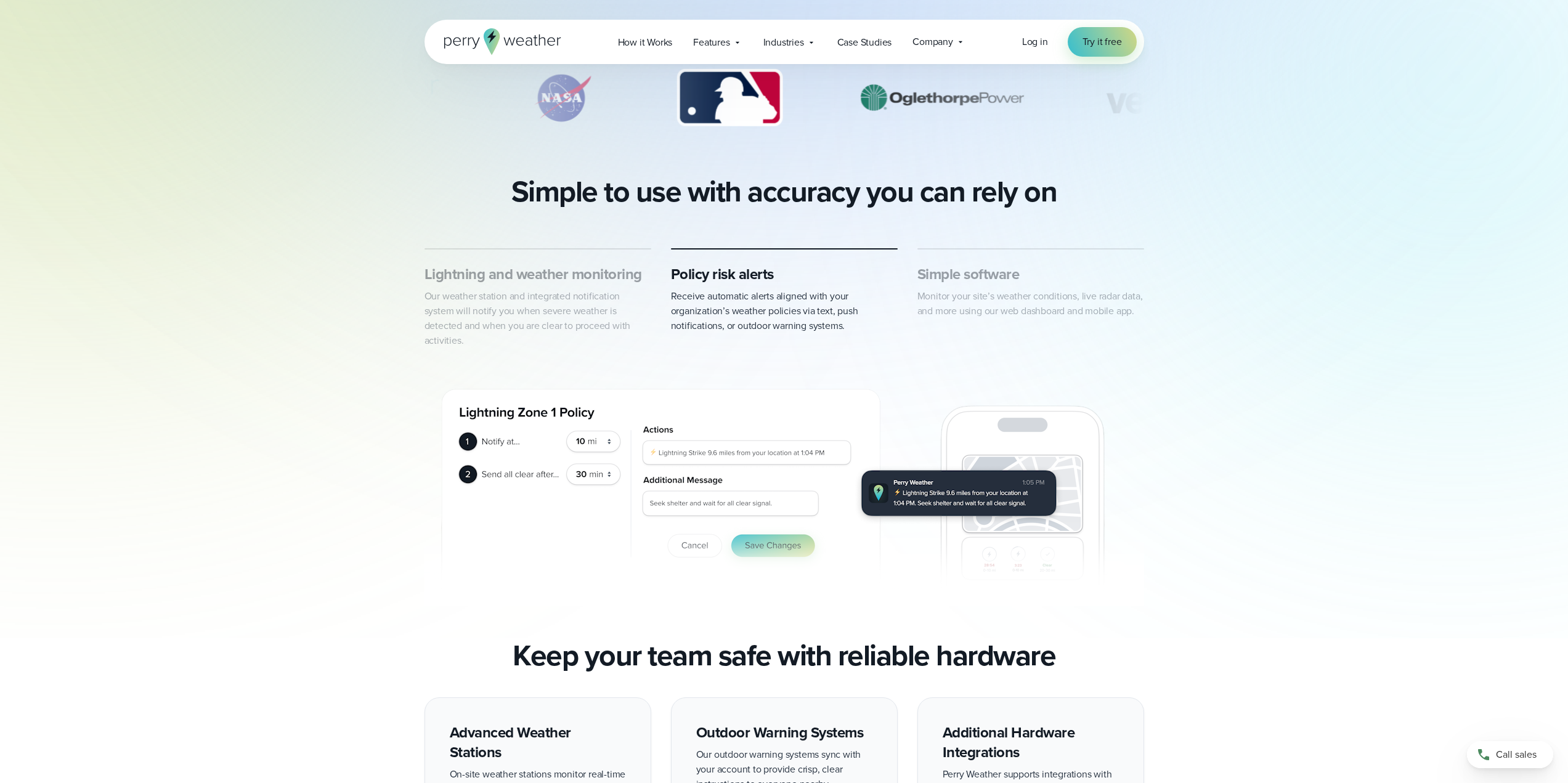
click at [1009, 290] on p "Monitor your site’s weather conditions, live radar data, and more using our web…" at bounding box center [1031, 303] width 227 height 29
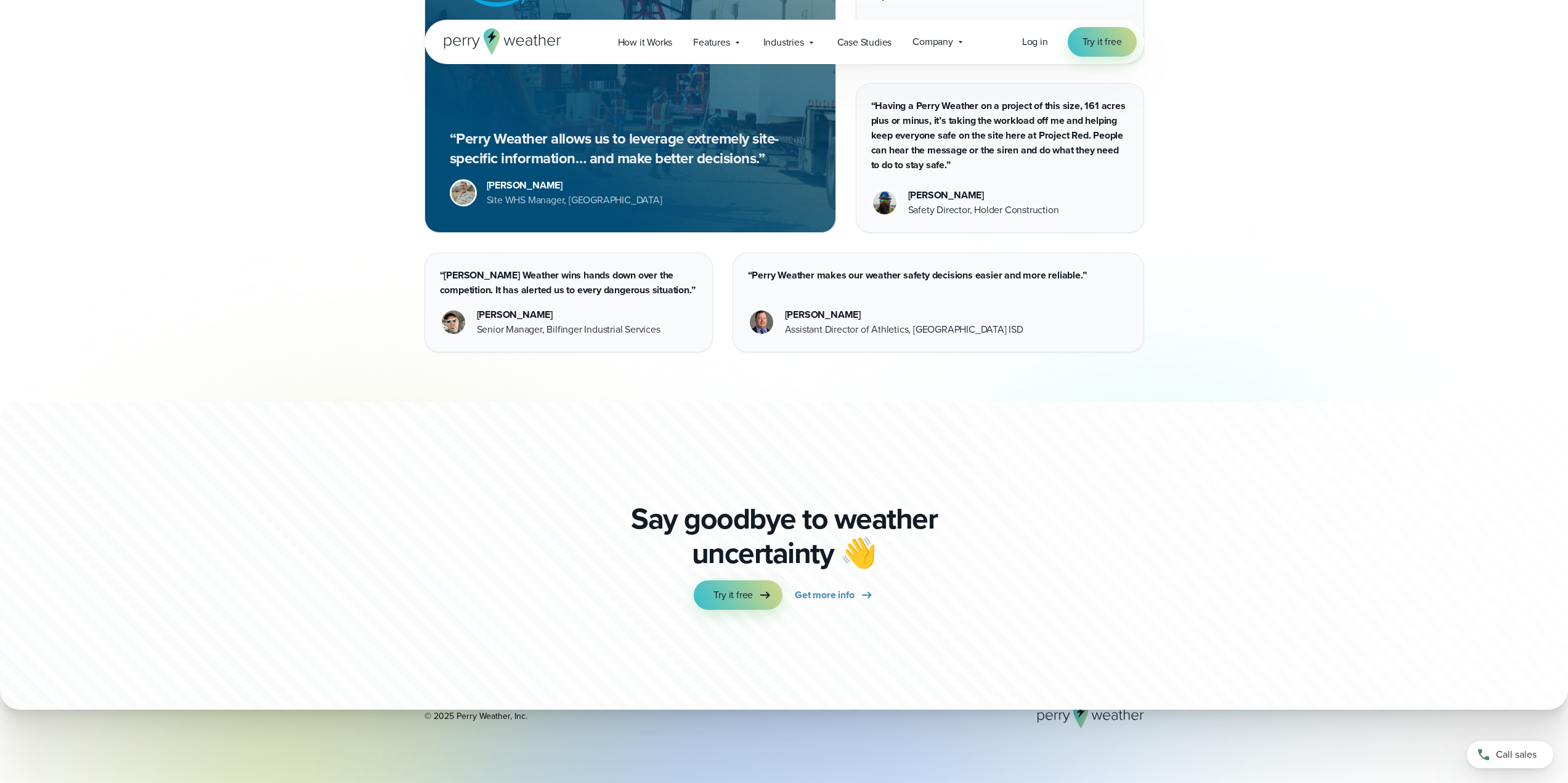
scroll to position [3568, 0]
